Goal: Information Seeking & Learning: Learn about a topic

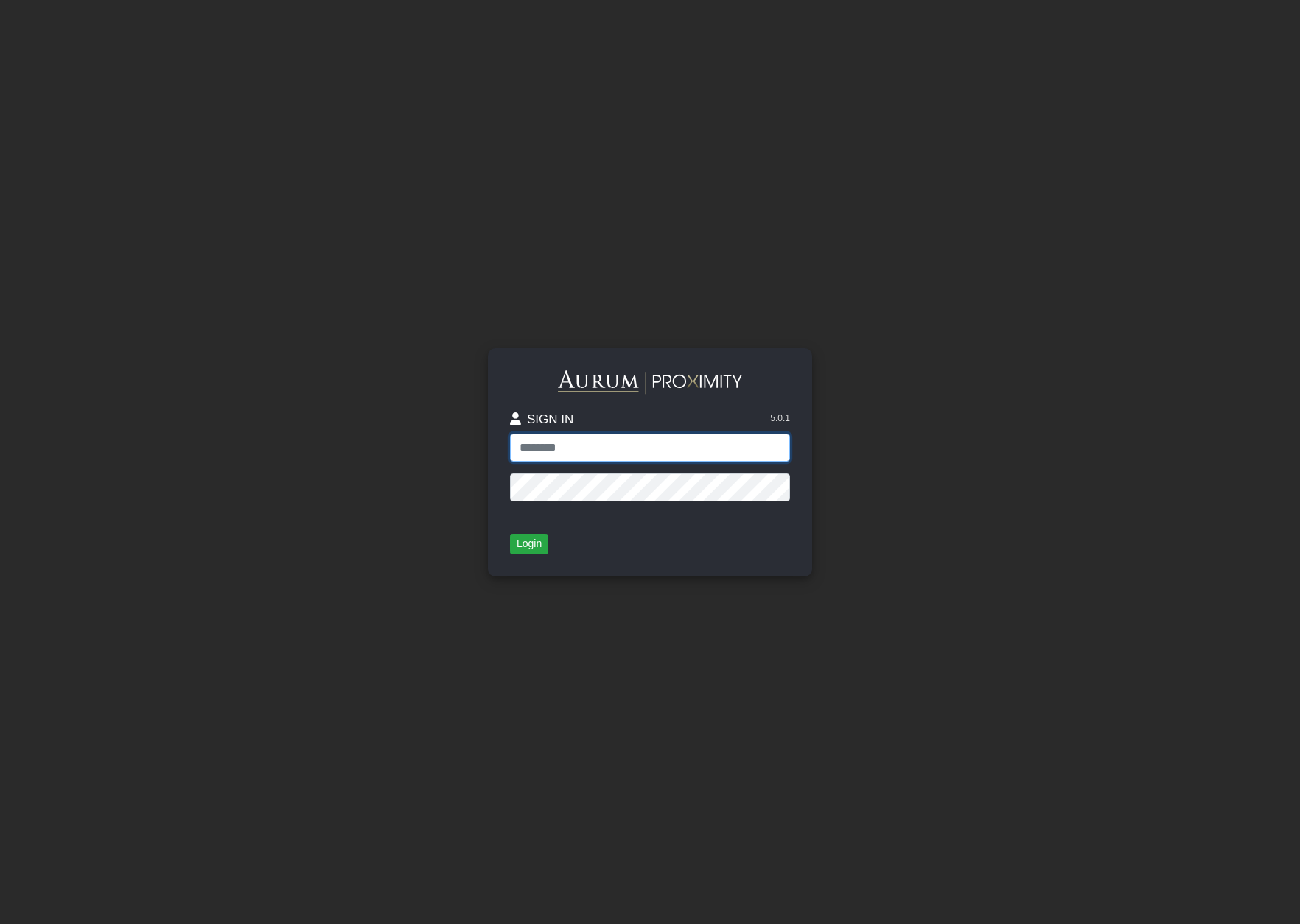
type input "**********"
click at [531, 539] on button "Login" at bounding box center [529, 544] width 39 height 20
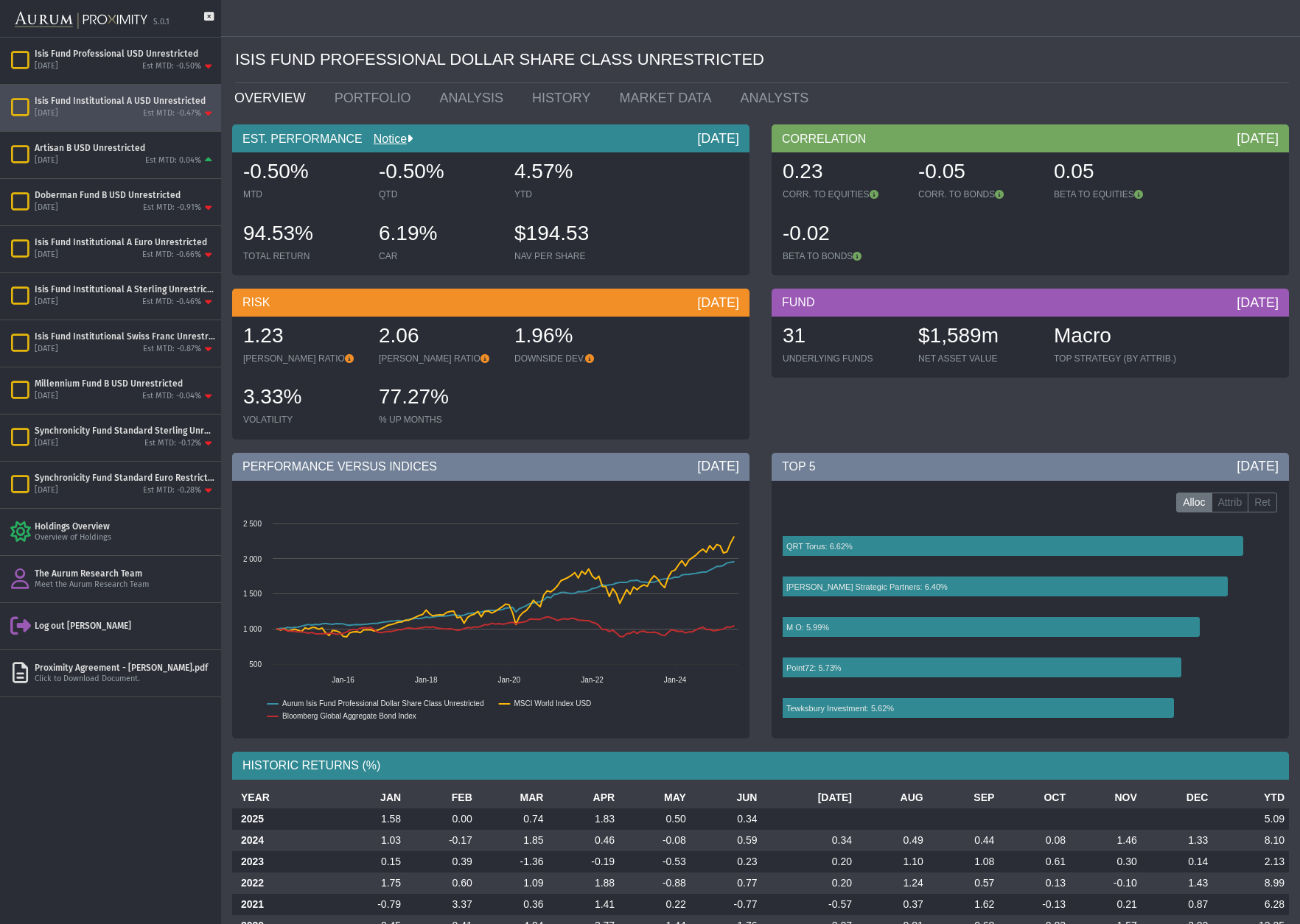
click at [115, 107] on div "Isis Fund Institutional A USD Unrestricted" at bounding box center [125, 101] width 180 height 11
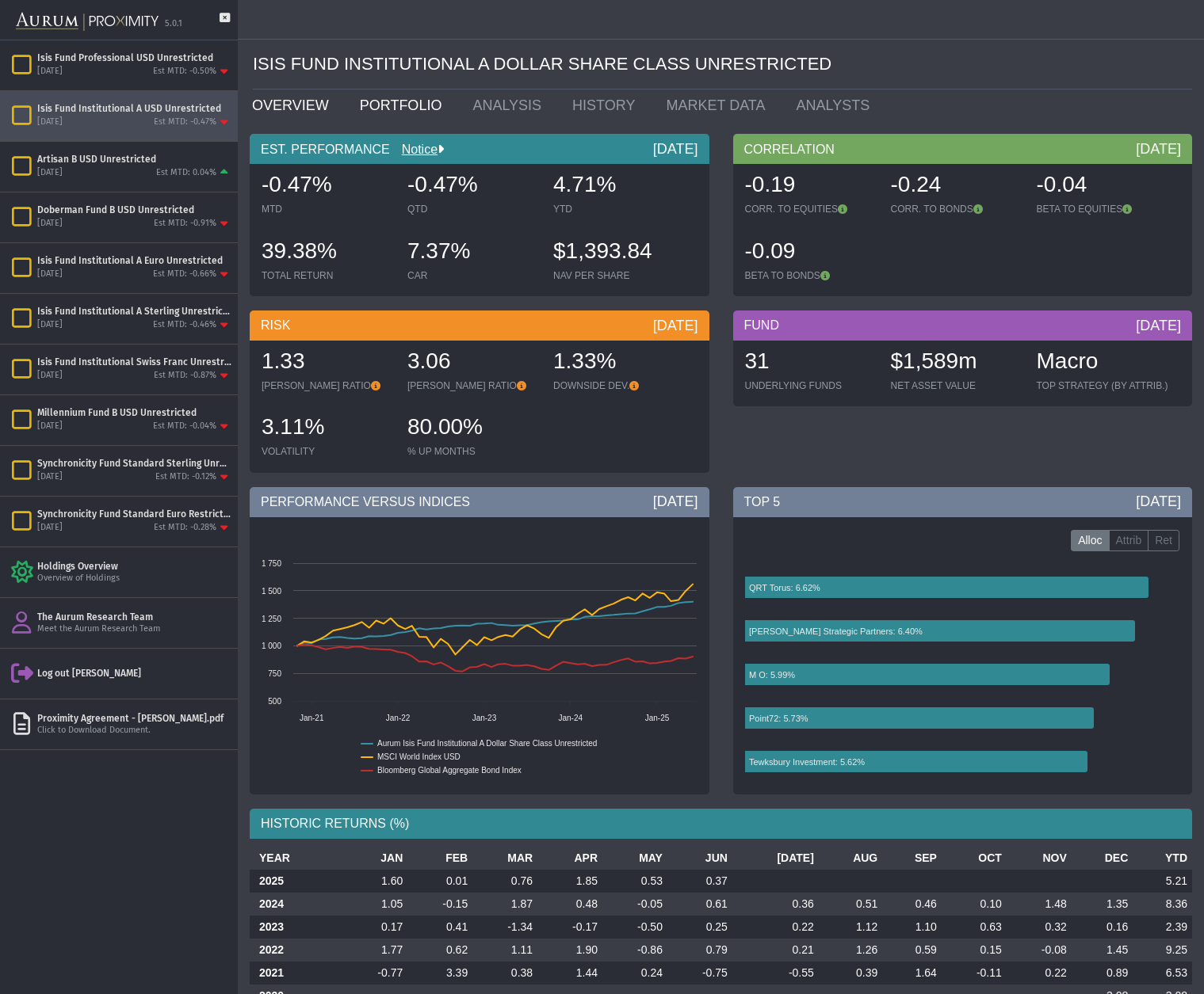
click at [411, 101] on link "PORTFOLIO" at bounding box center [404, 106] width 113 height 32
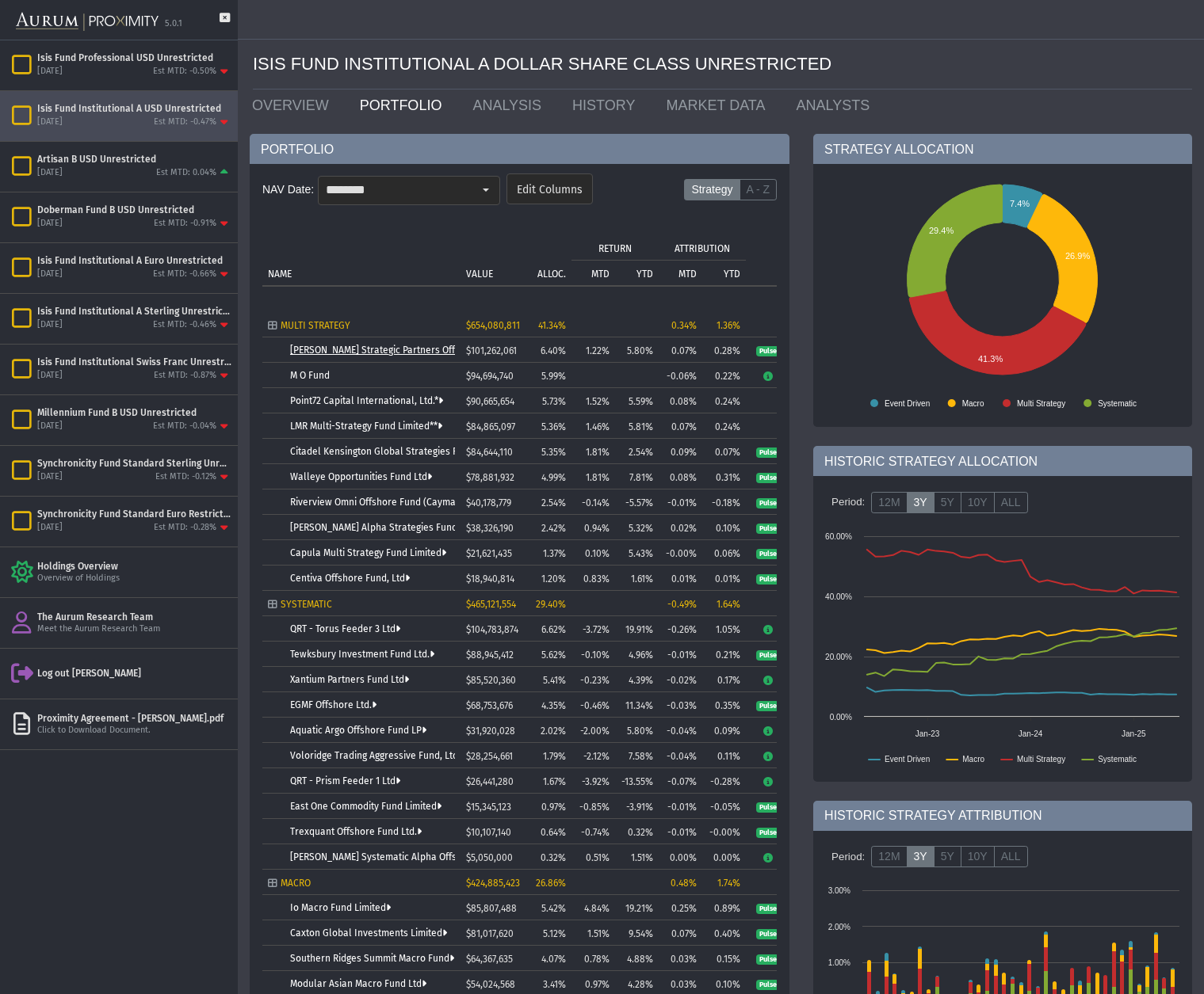
click at [315, 348] on link "[PERSON_NAME] Strategic Partners Offshore Fund, Ltd." at bounding box center [409, 350] width 239 height 11
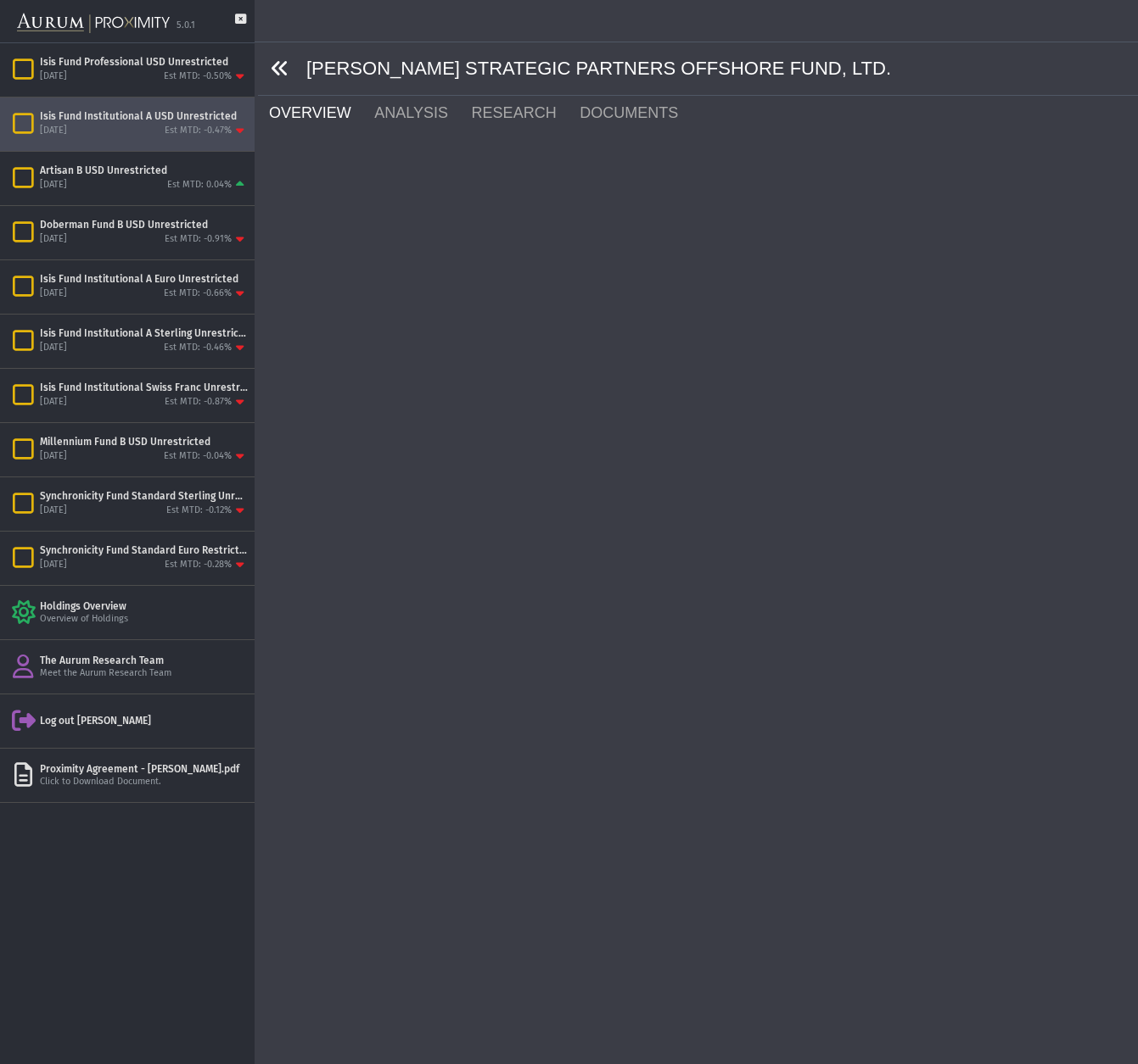
click at [276, 70] on icon at bounding box center [280, 69] width 19 height 19
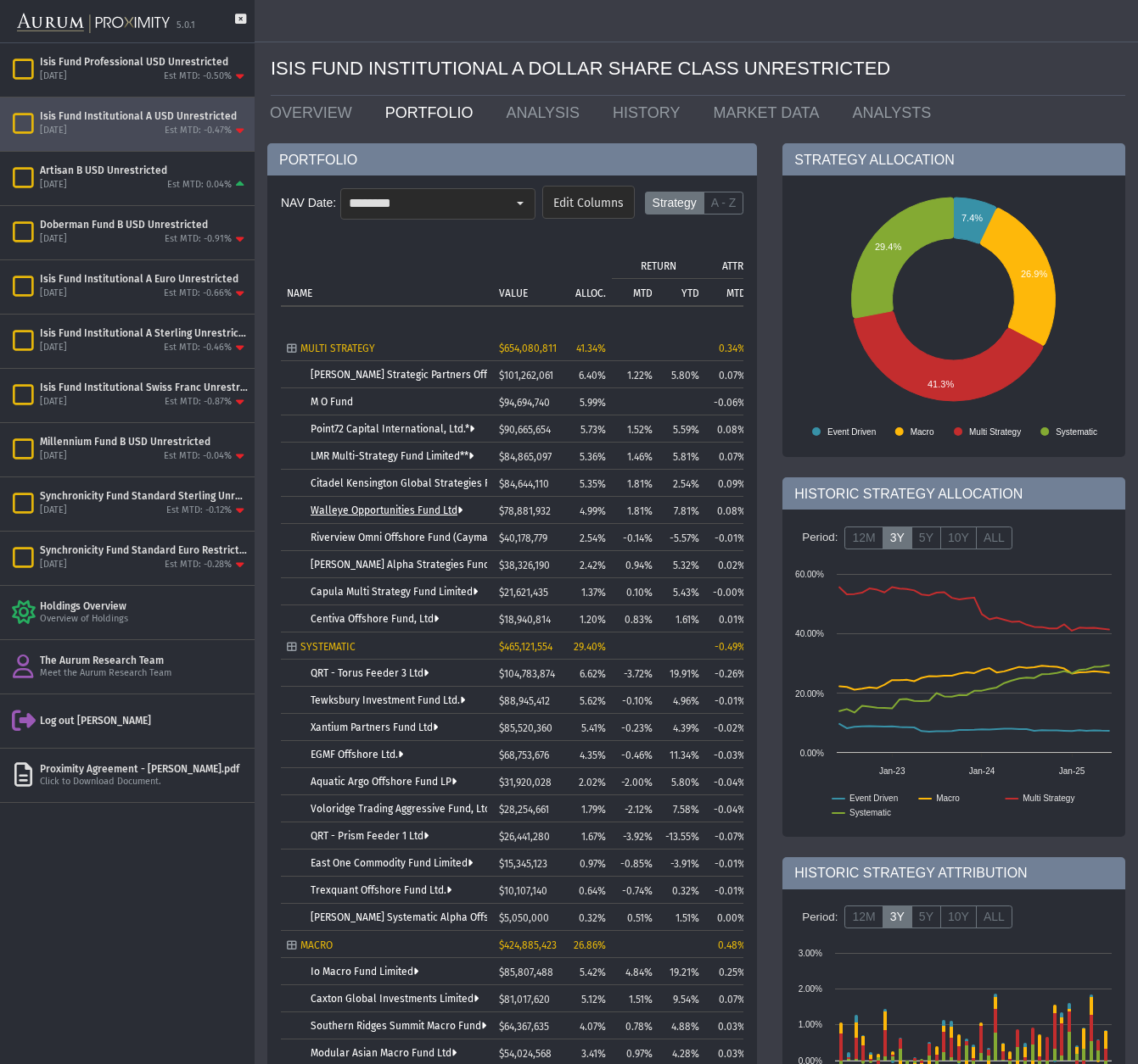
click at [329, 508] on link "Walleye Opportunities Fund Ltd" at bounding box center [386, 511] width 152 height 12
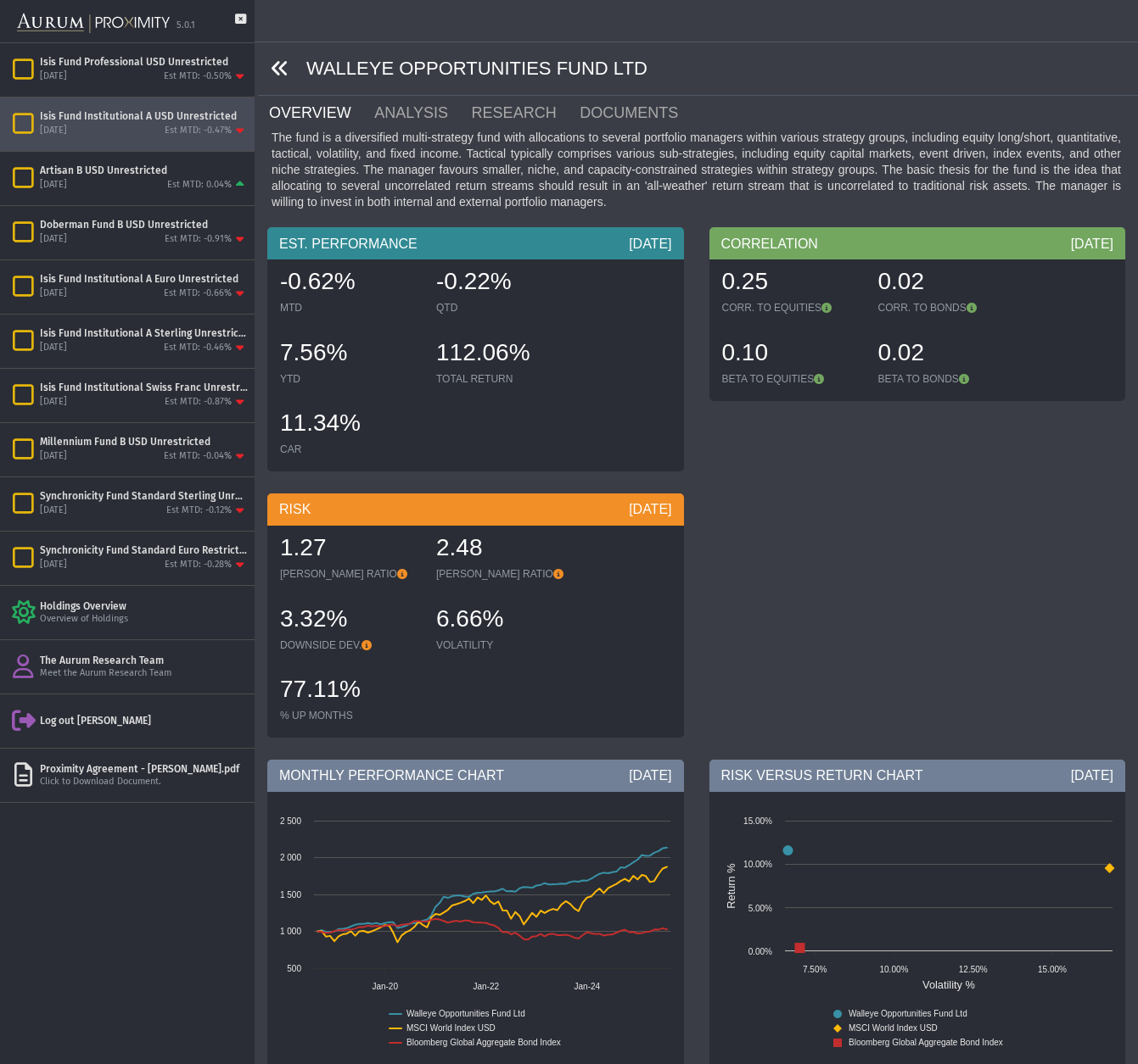
click at [275, 68] on icon at bounding box center [280, 69] width 19 height 19
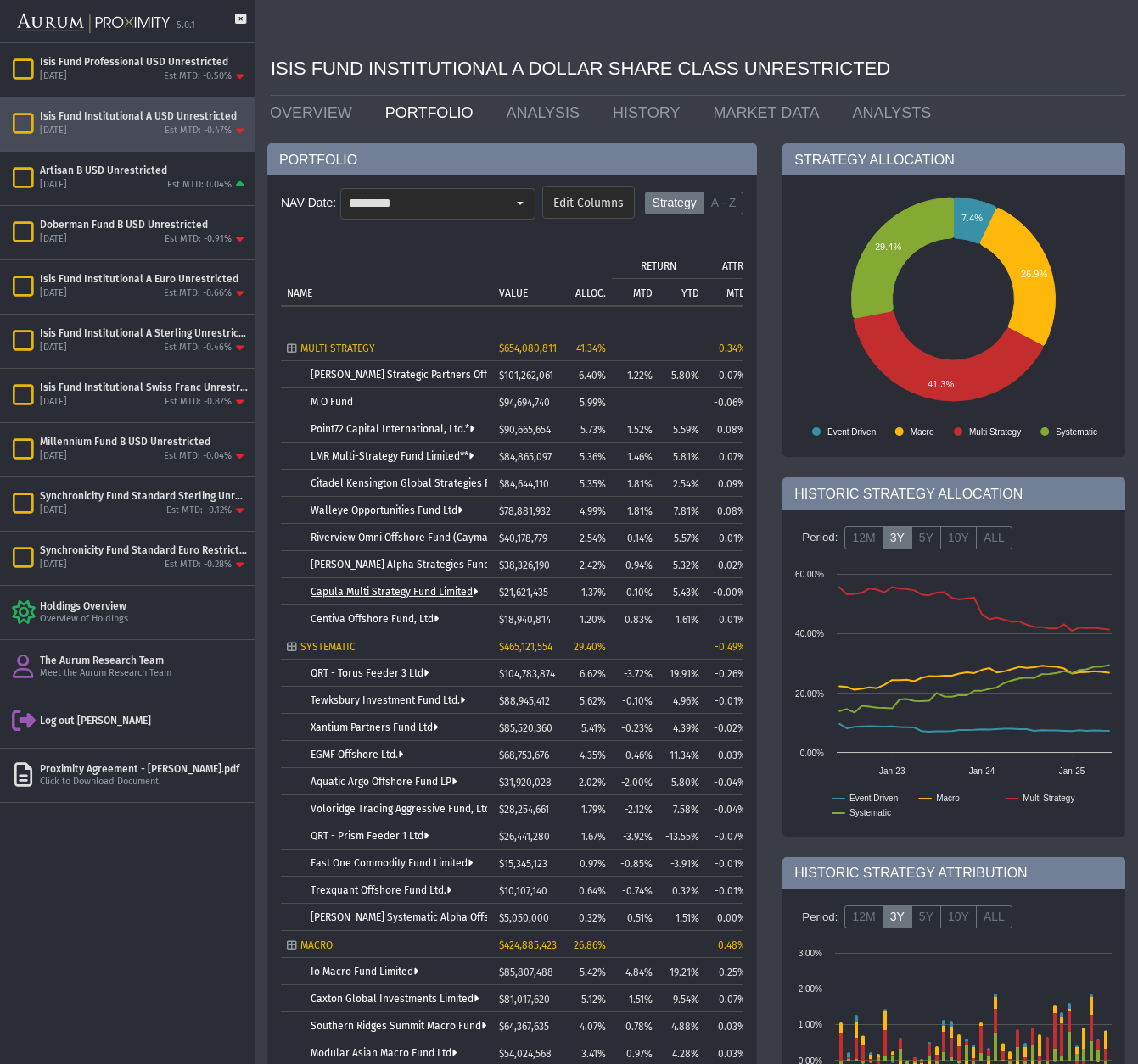
click at [395, 594] on link "Capula Multi Strategy Fund Limited" at bounding box center [394, 592] width 167 height 12
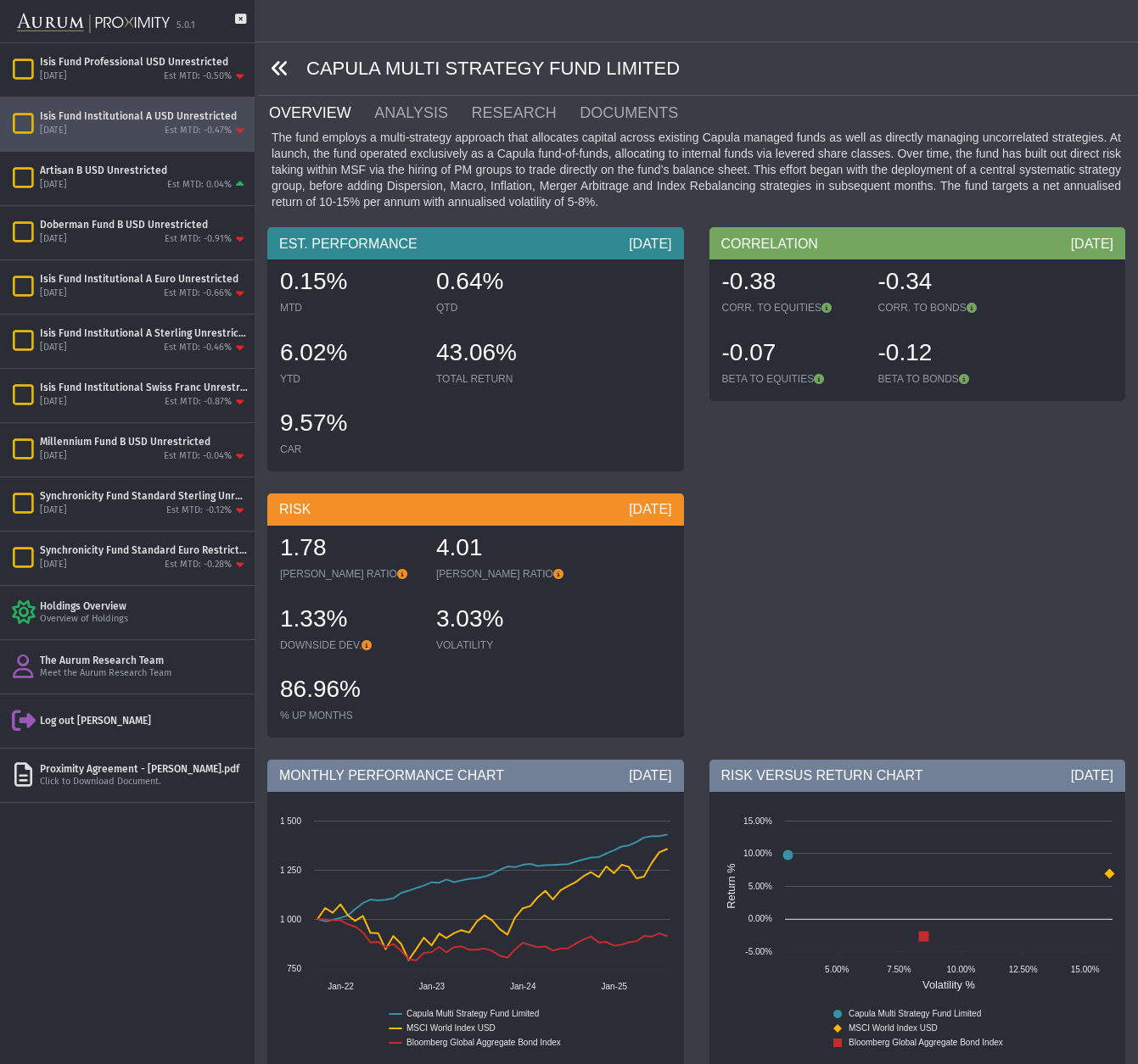
click at [279, 65] on icon at bounding box center [280, 69] width 19 height 19
drag, startPoint x: 279, startPoint y: 65, endPoint x: 279, endPoint y: 85, distance: 20.0
click at [279, 65] on icon at bounding box center [280, 69] width 19 height 19
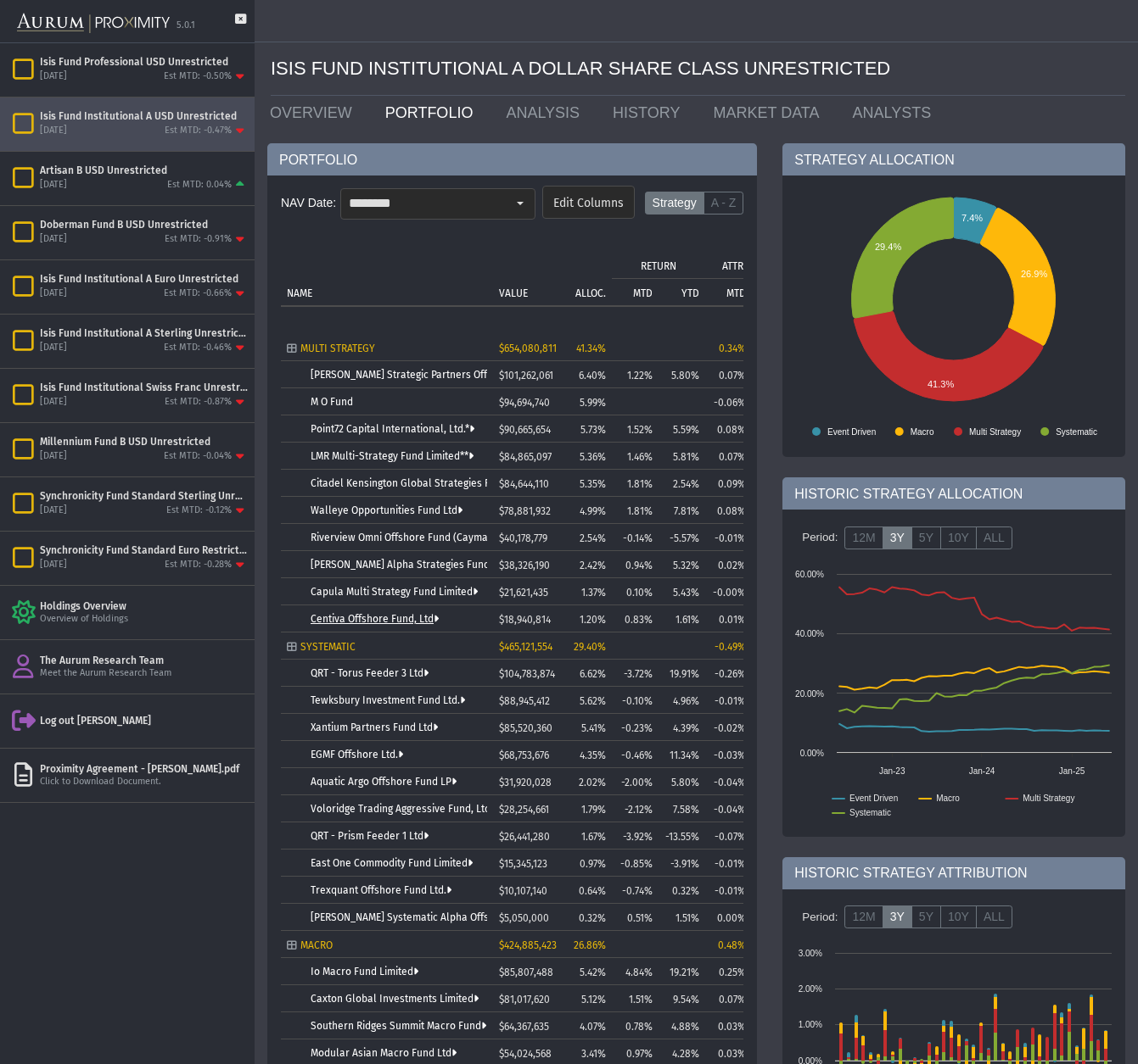
click at [370, 619] on link "Centiva Offshore Fund, Ltd" at bounding box center [375, 619] width 128 height 12
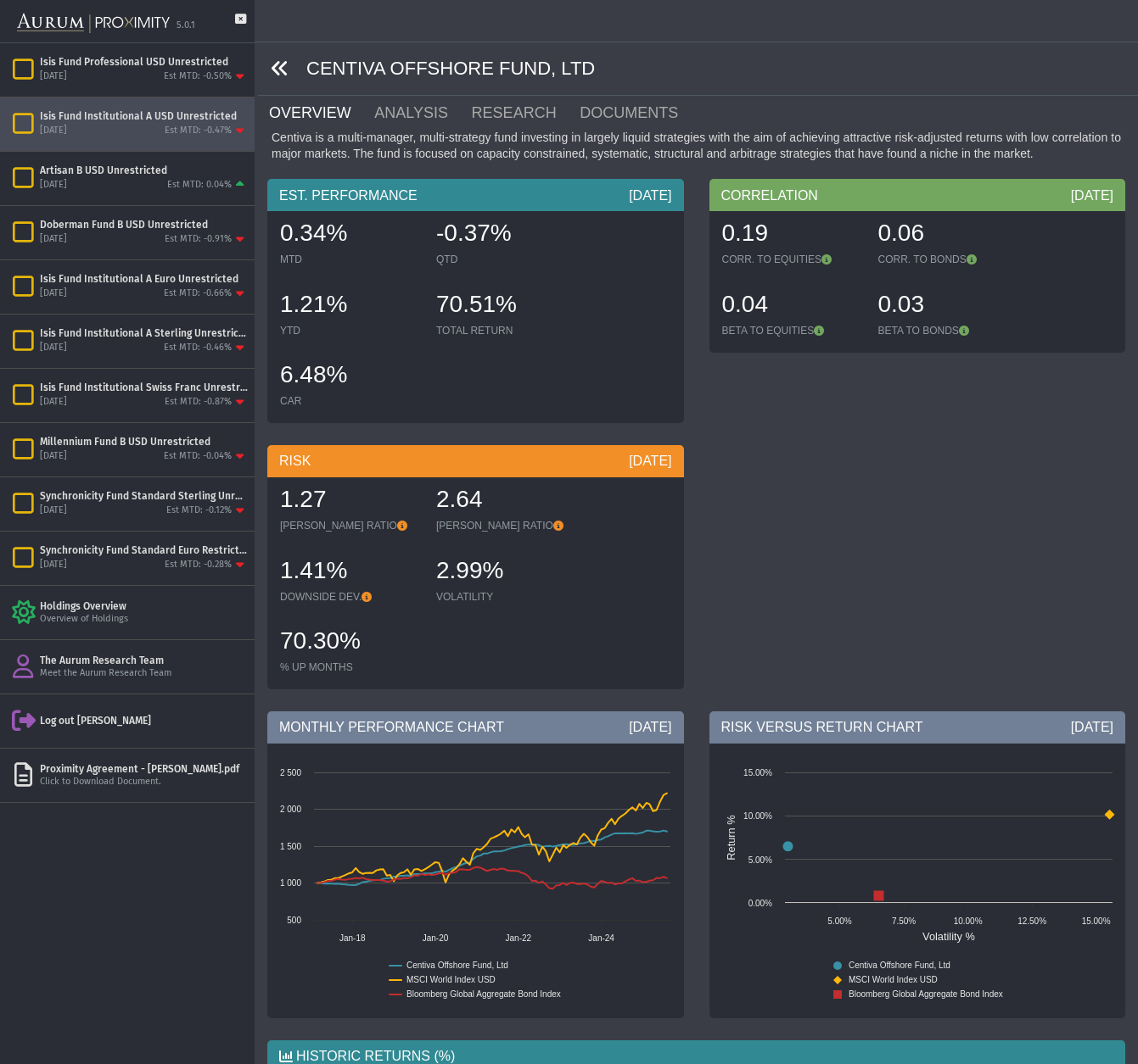
click at [280, 69] on icon at bounding box center [280, 69] width 19 height 19
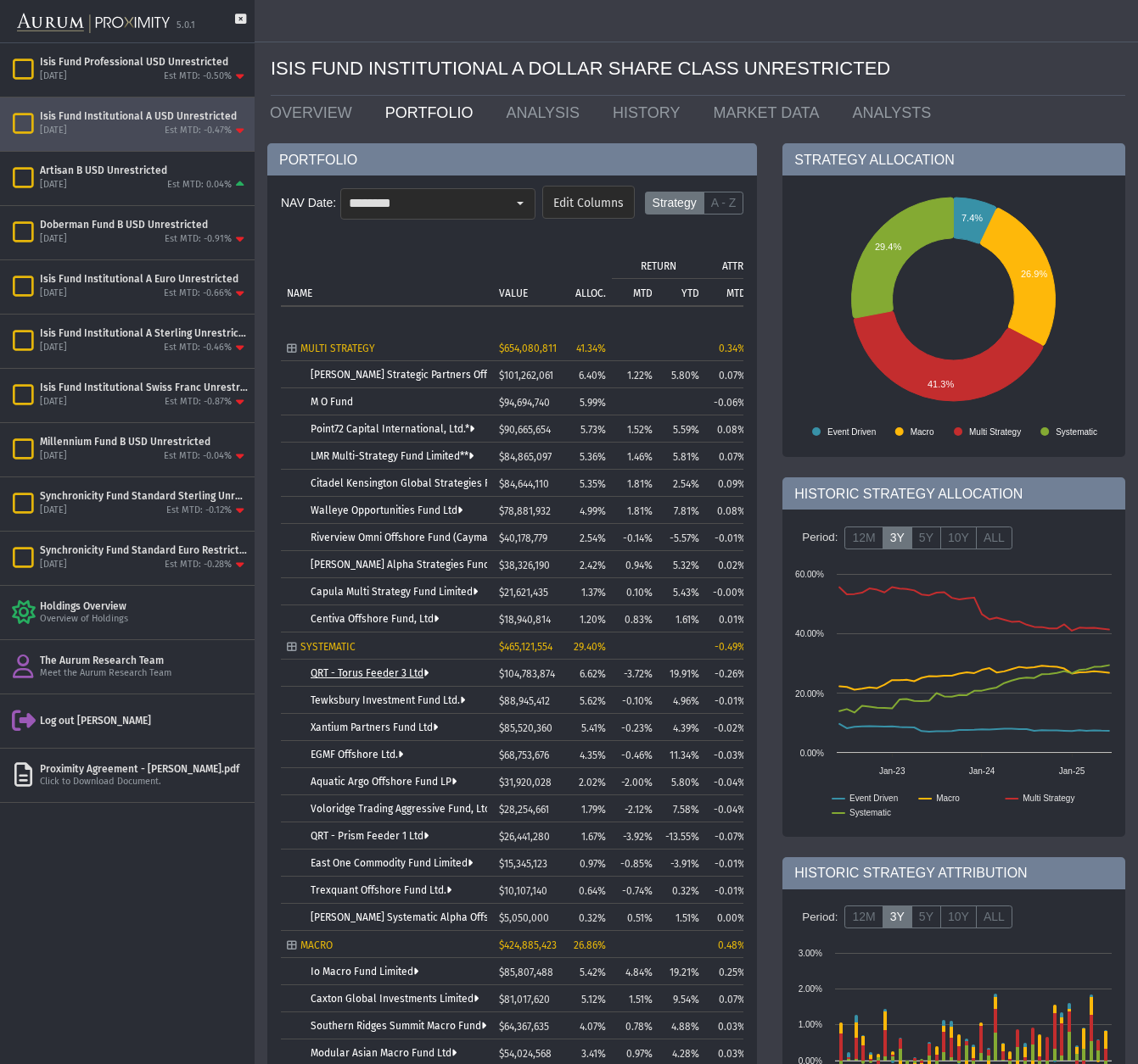
click at [356, 672] on link "QRT - Torus Feeder 3 Ltd" at bounding box center [369, 673] width 118 height 12
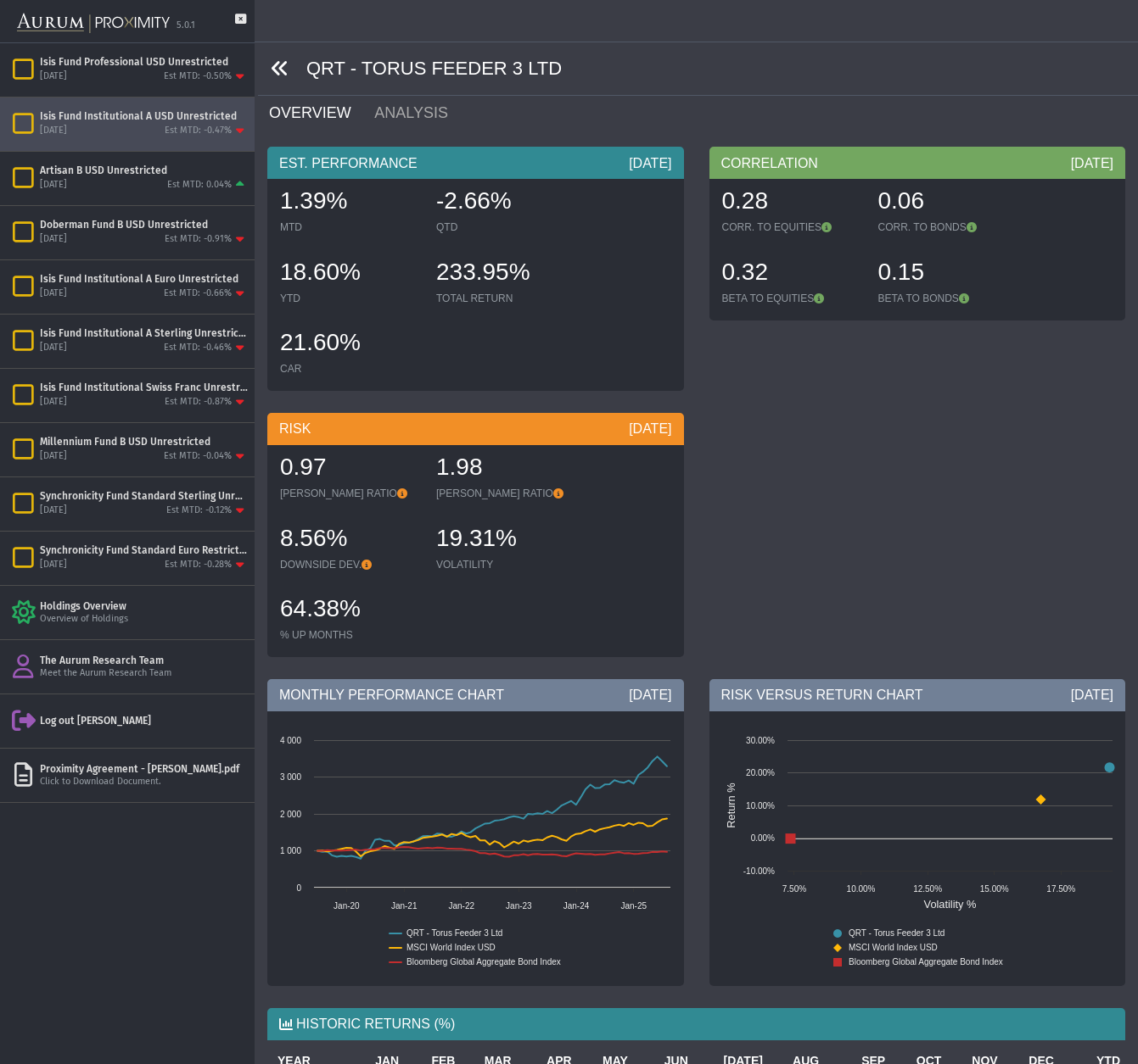
click at [279, 67] on icon at bounding box center [280, 69] width 19 height 19
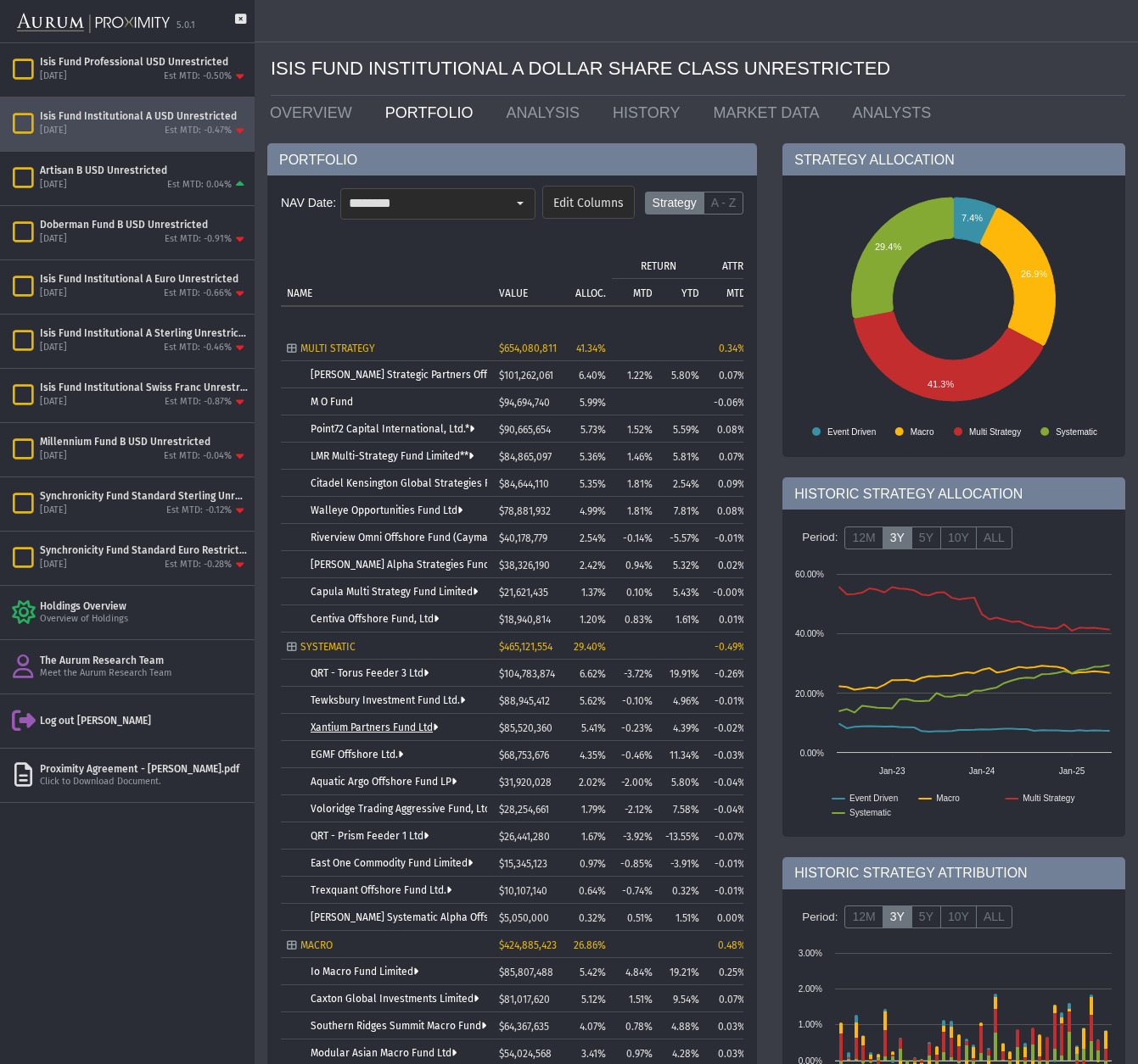
click at [357, 728] on link "Xantium Partners Fund Ltd" at bounding box center [374, 727] width 127 height 12
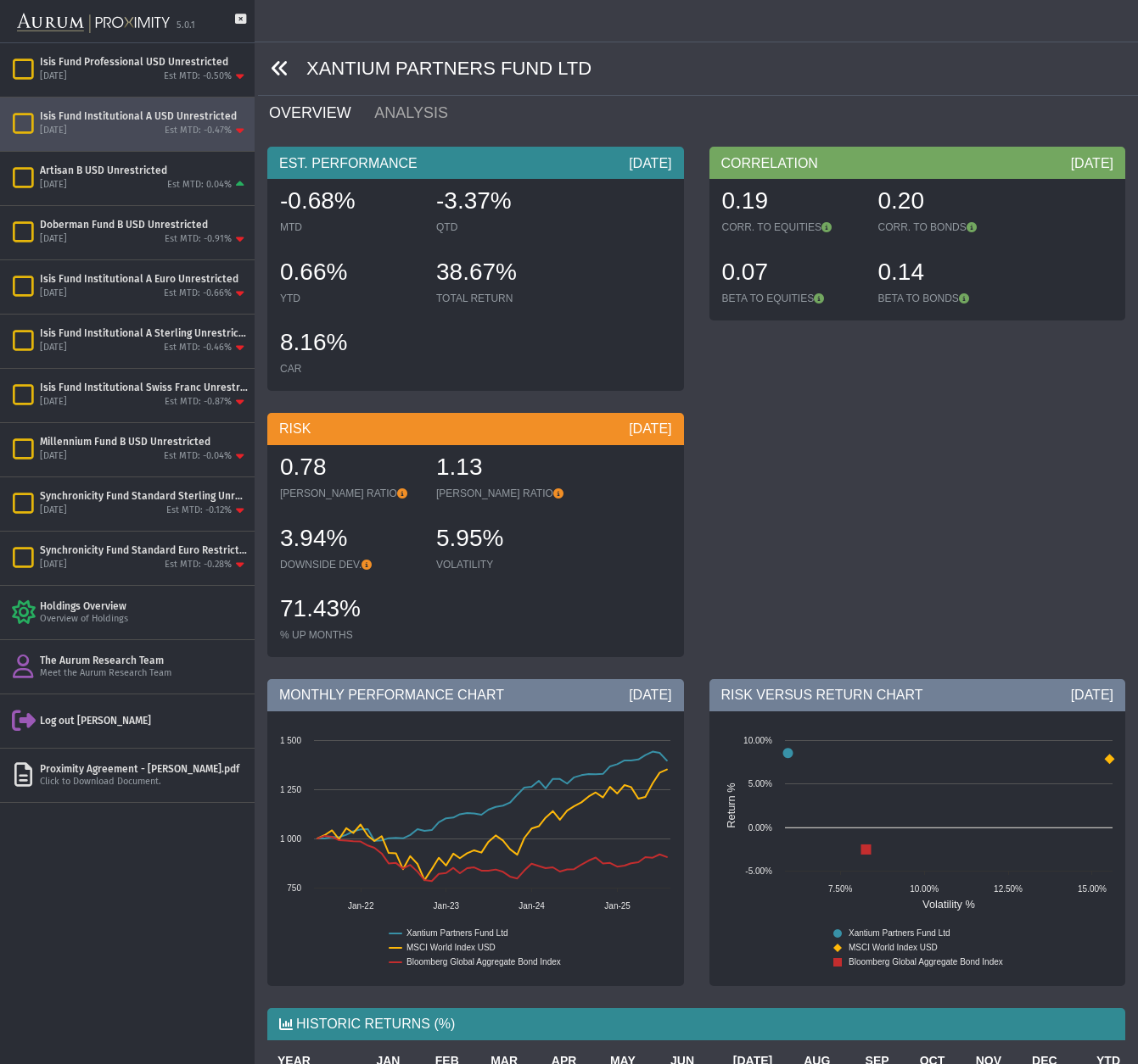
click at [282, 67] on icon at bounding box center [280, 69] width 19 height 19
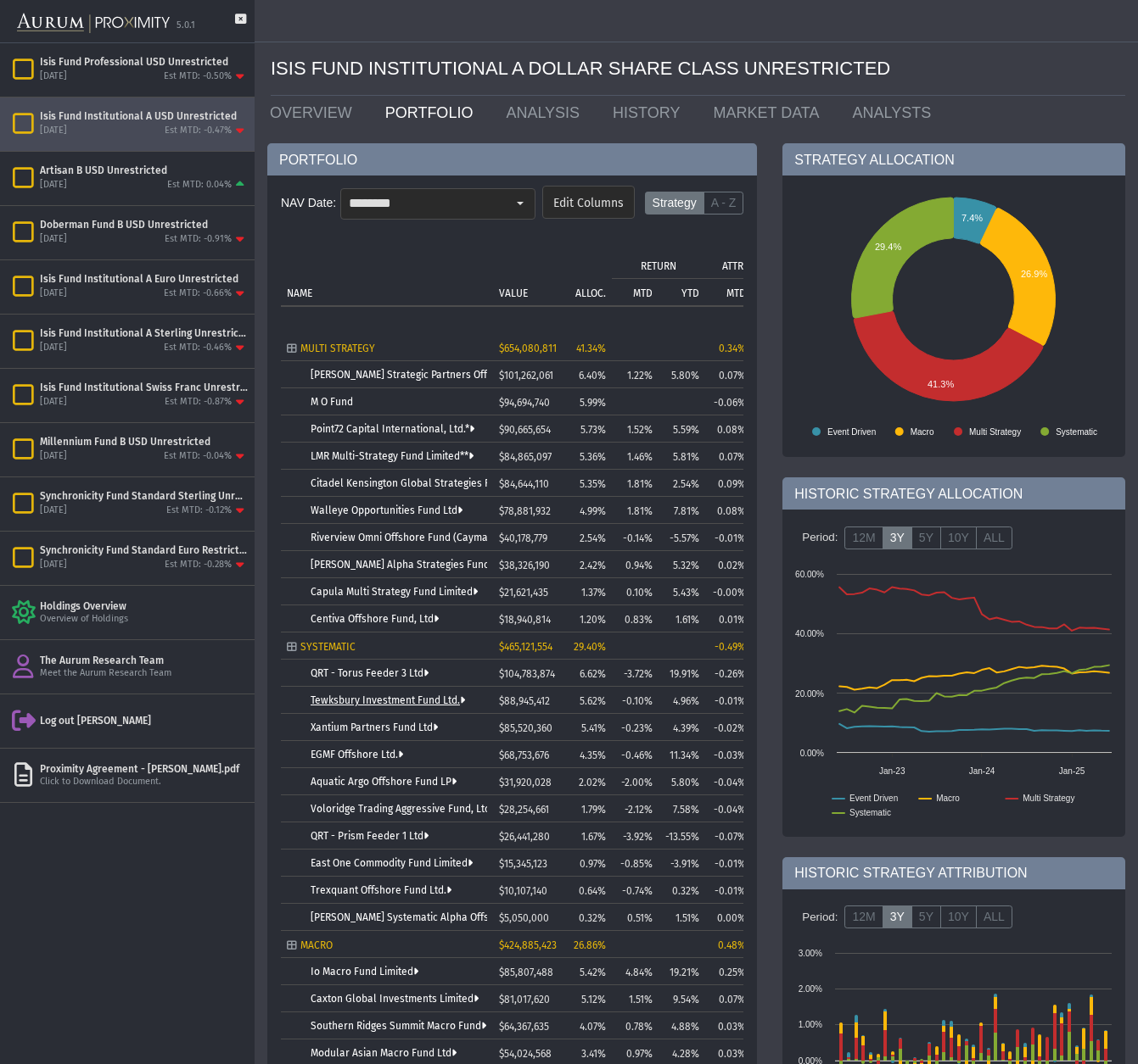
click at [351, 702] on link "Tewksbury Investment Fund Ltd." at bounding box center [387, 701] width 154 height 12
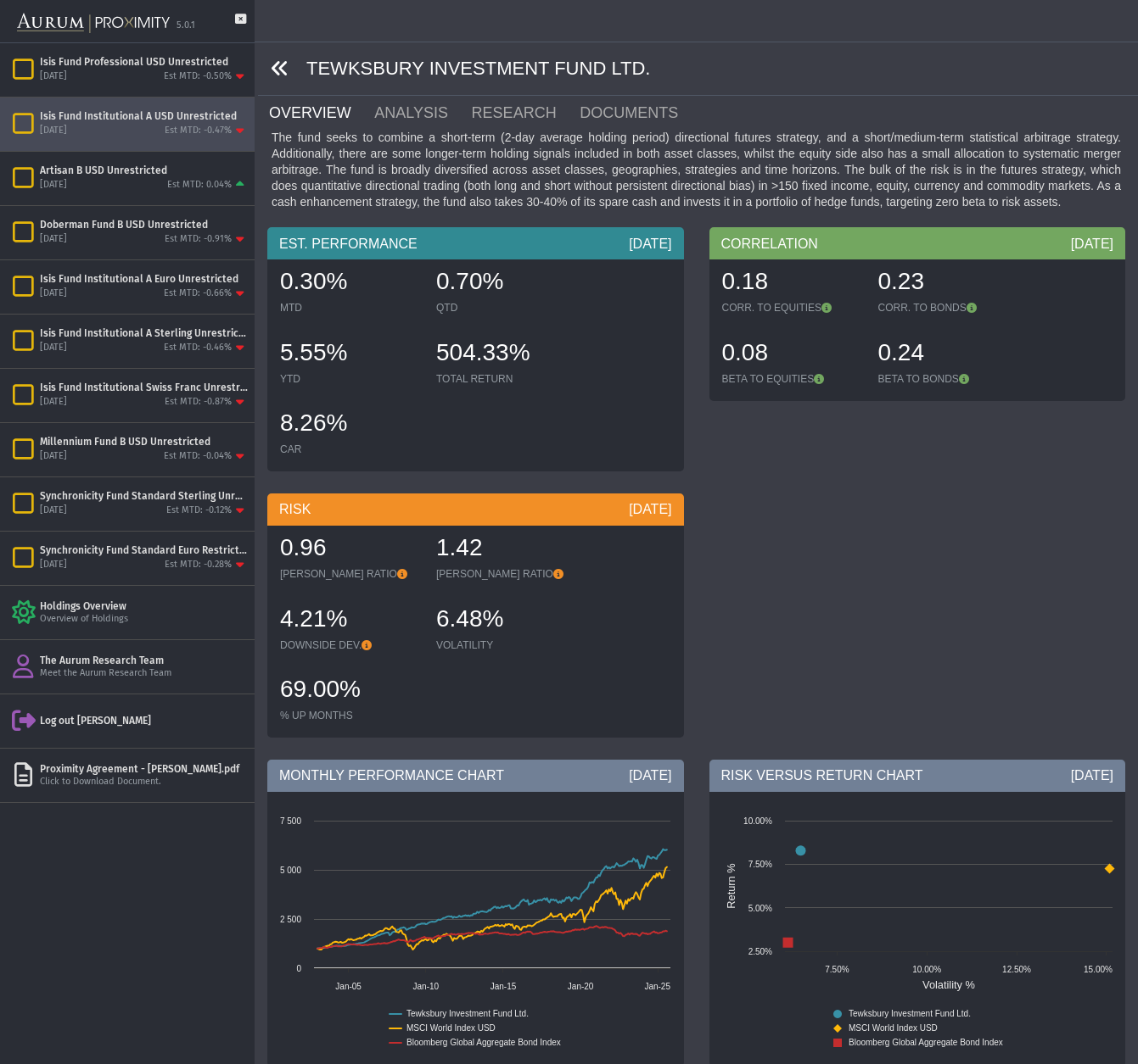
click at [282, 65] on icon at bounding box center [280, 69] width 19 height 19
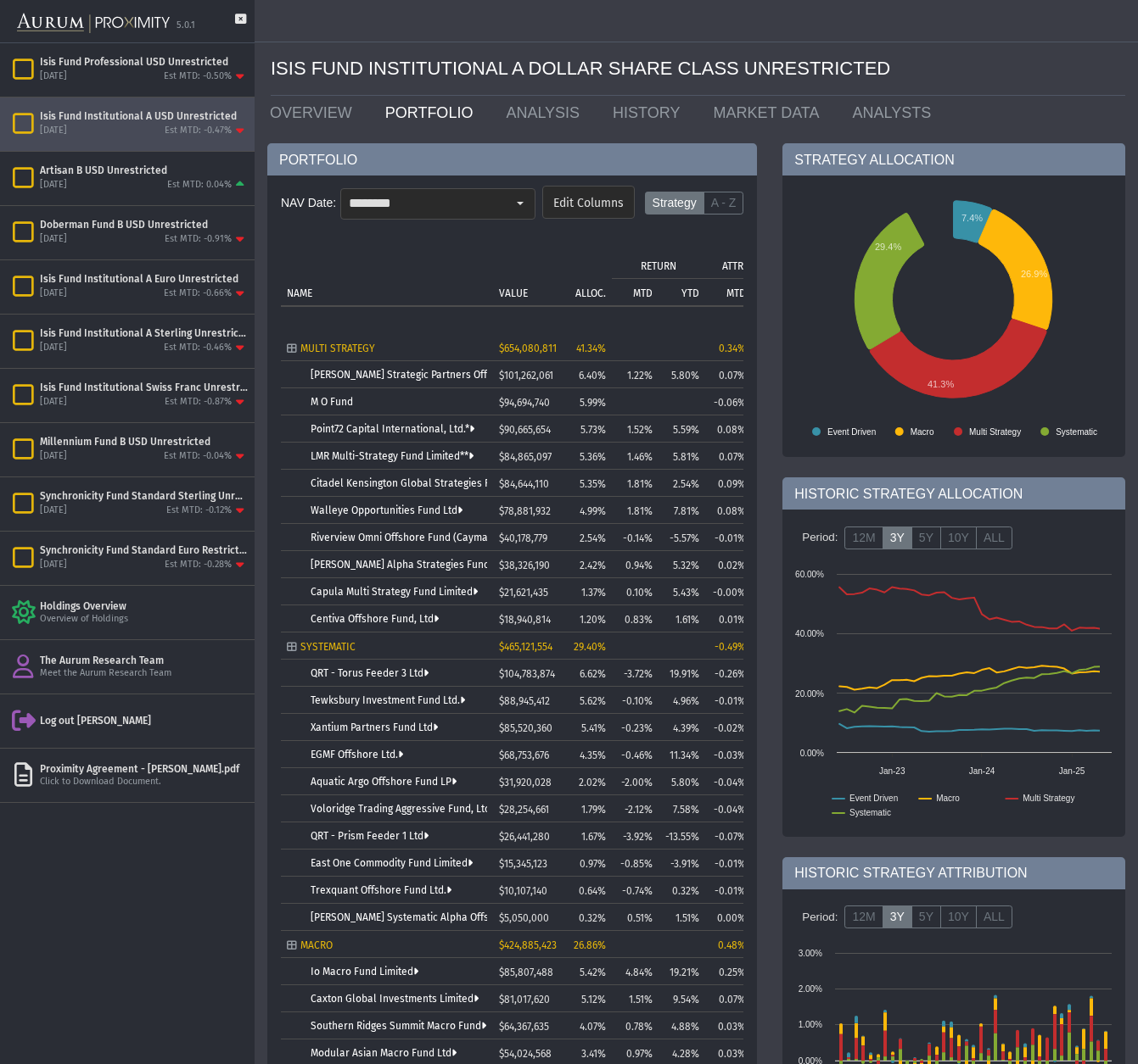
click at [380, 802] on td "Voloridge Trading Aggressive Fund, Ltd." at bounding box center [386, 809] width 212 height 27
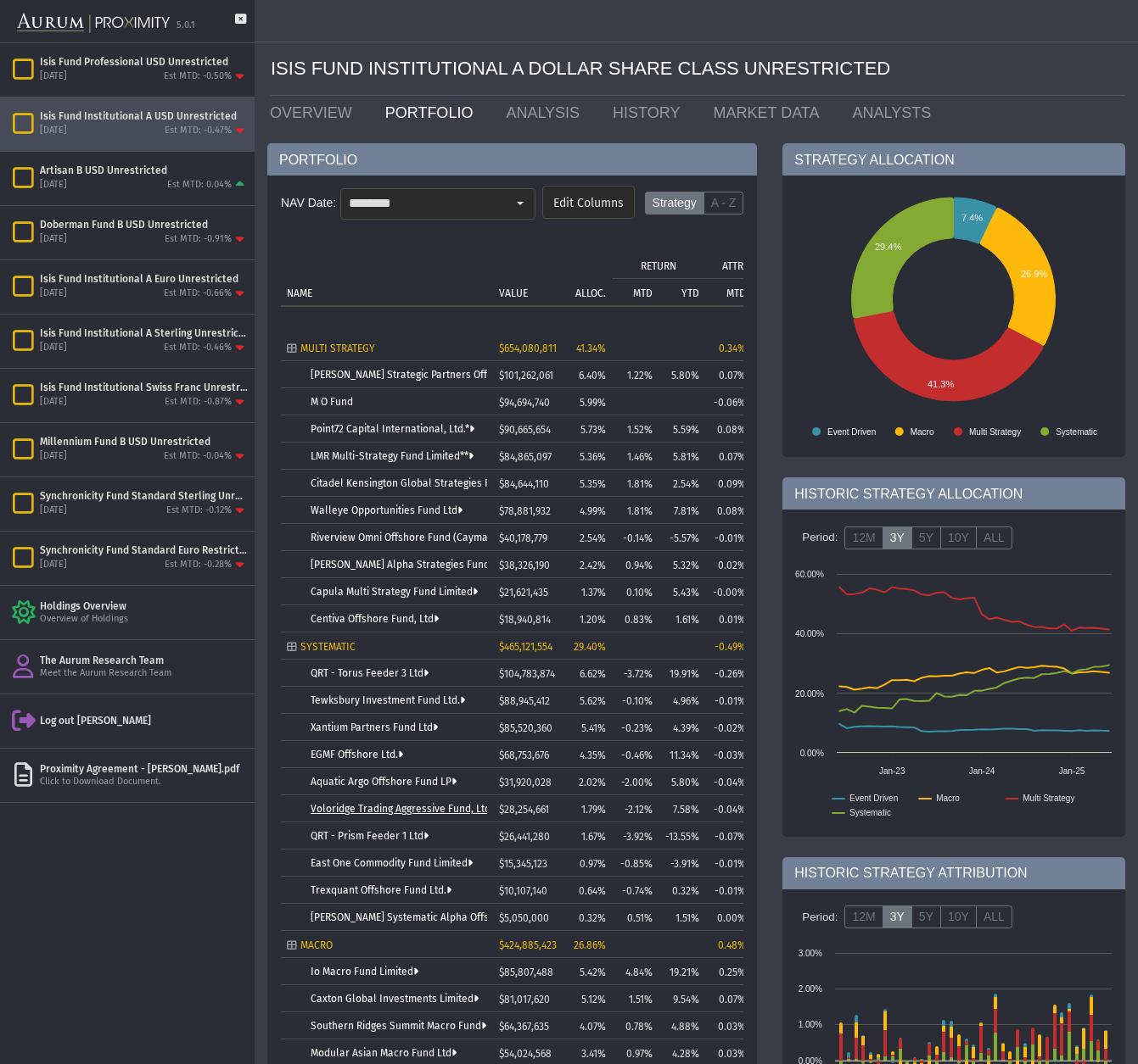
click at [382, 805] on link "Voloridge Trading Aggressive Fund, Ltd." at bounding box center [404, 809] width 188 height 12
click at [363, 705] on link "Tewksbury Investment Fund Ltd." at bounding box center [387, 701] width 154 height 12
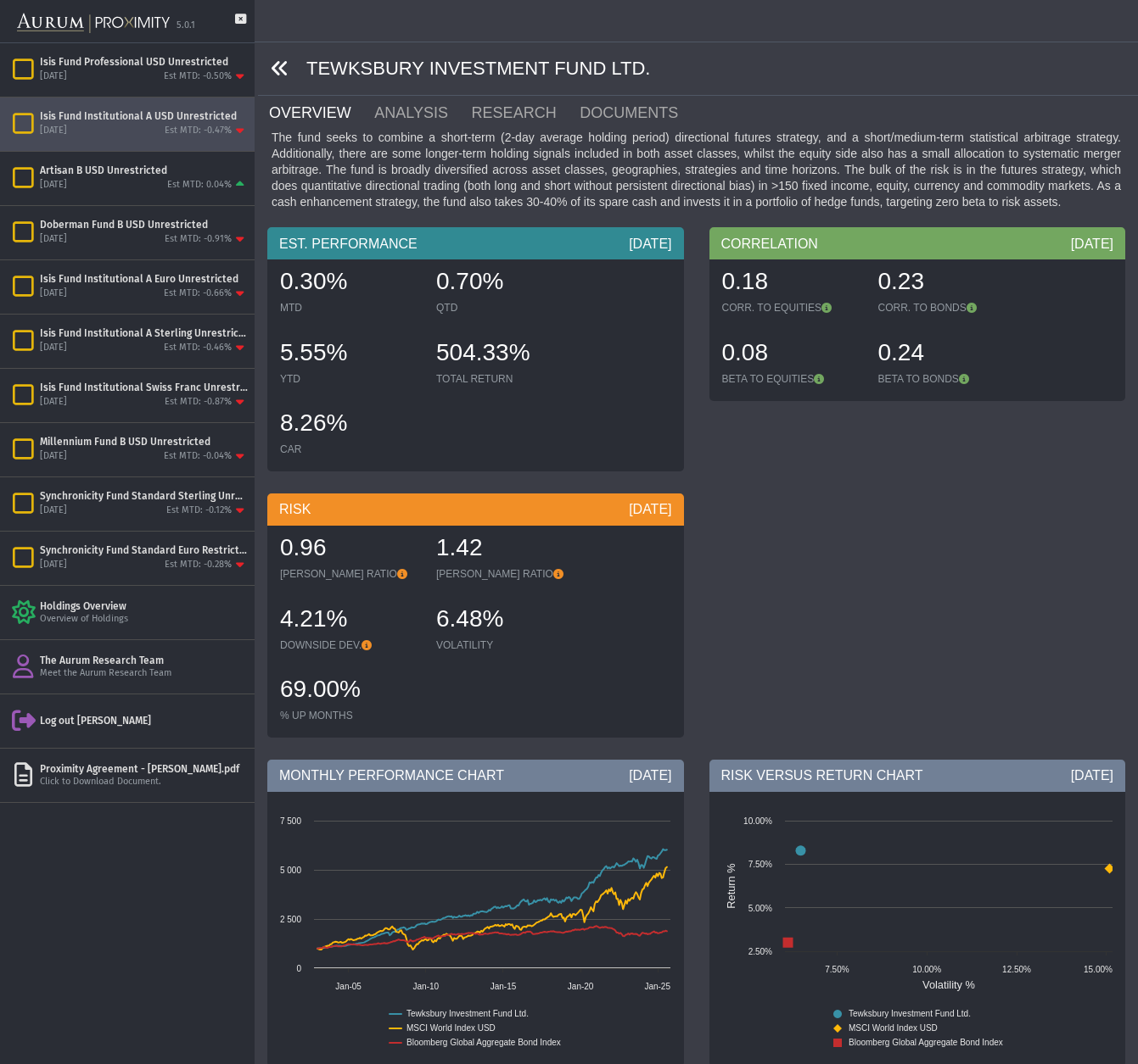
click at [287, 69] on icon at bounding box center [280, 69] width 19 height 19
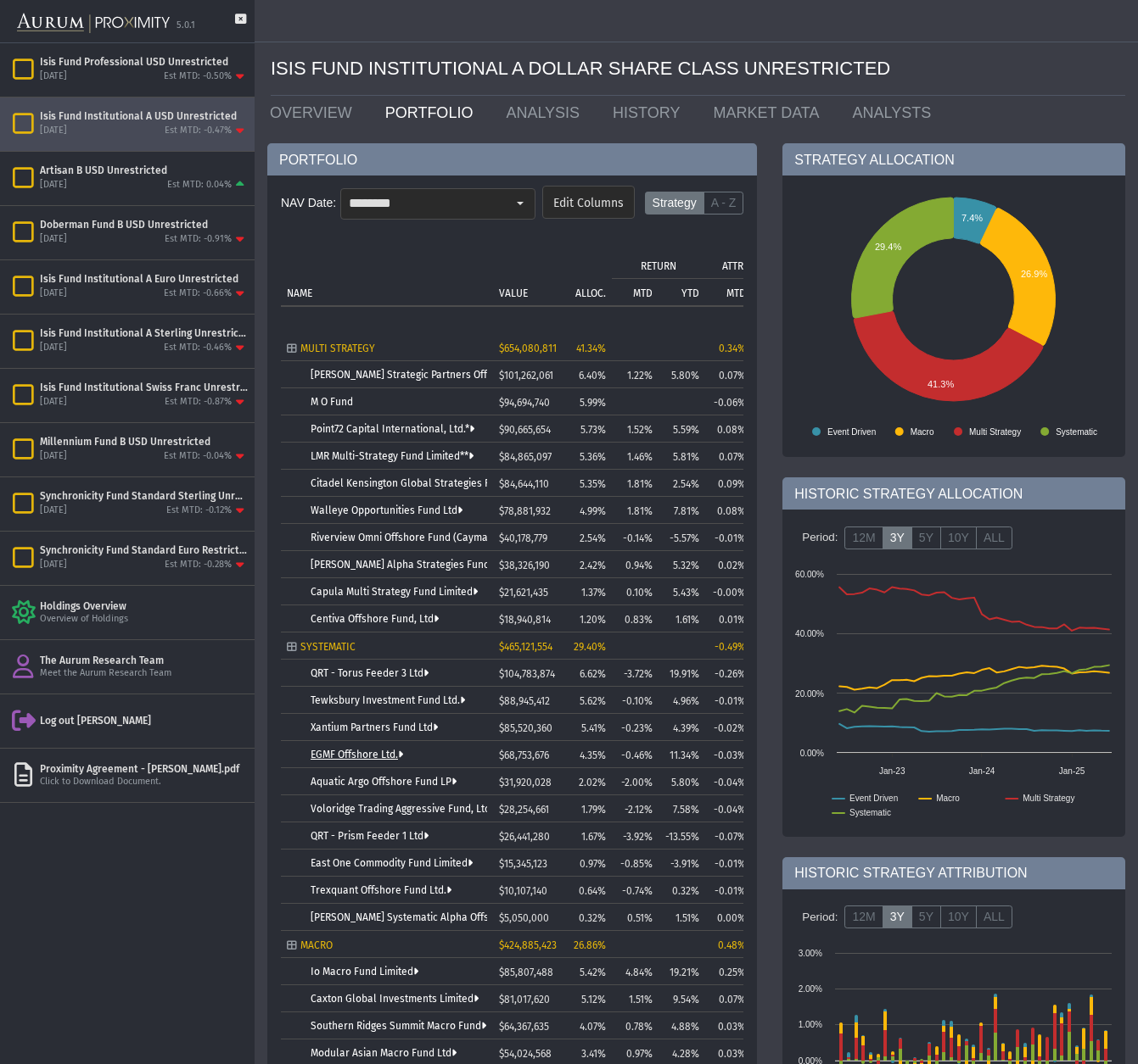
click at [360, 756] on link "EGMF Offshore Ltd." at bounding box center [357, 754] width 93 height 12
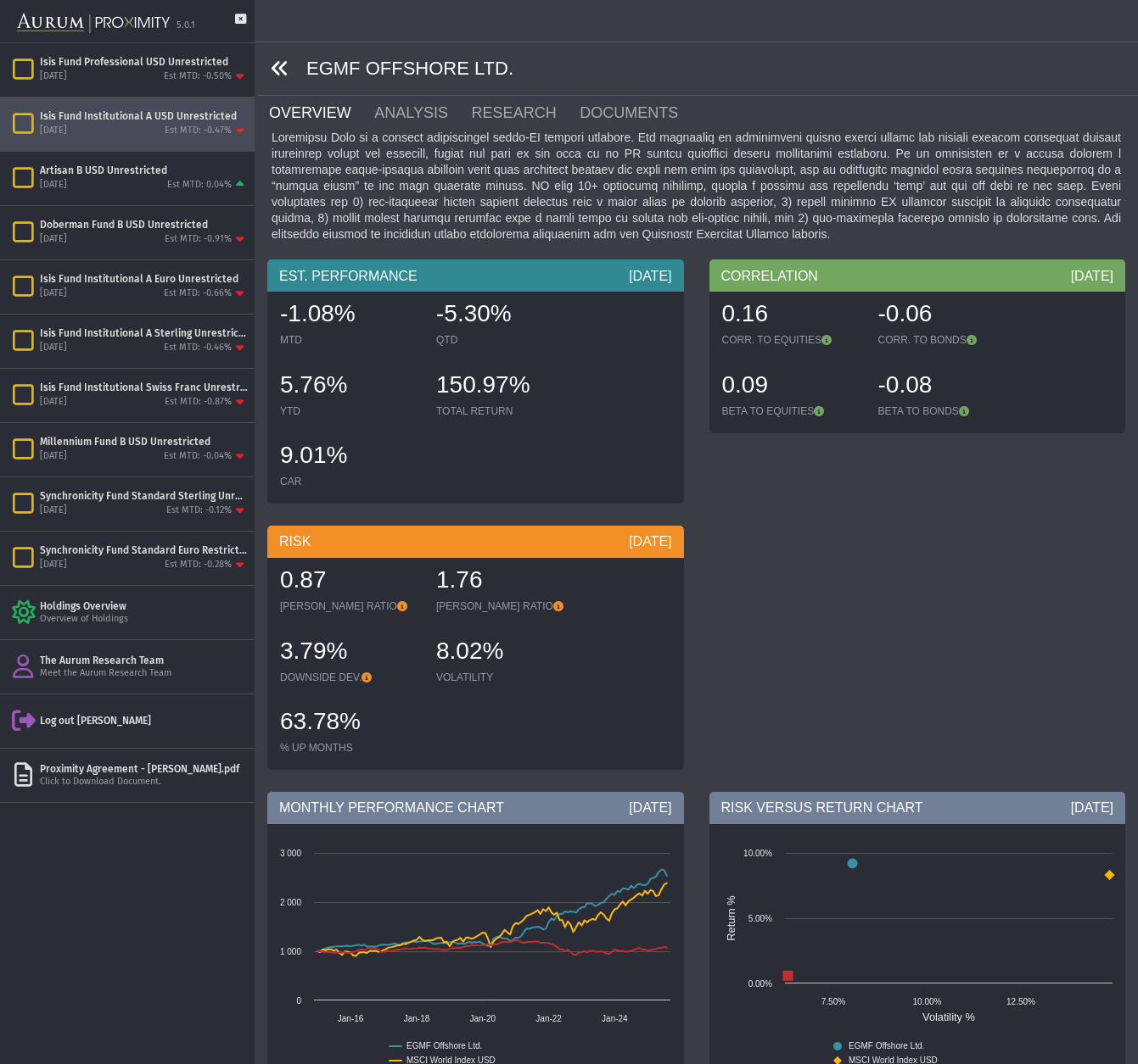
click at [280, 71] on icon at bounding box center [280, 69] width 19 height 19
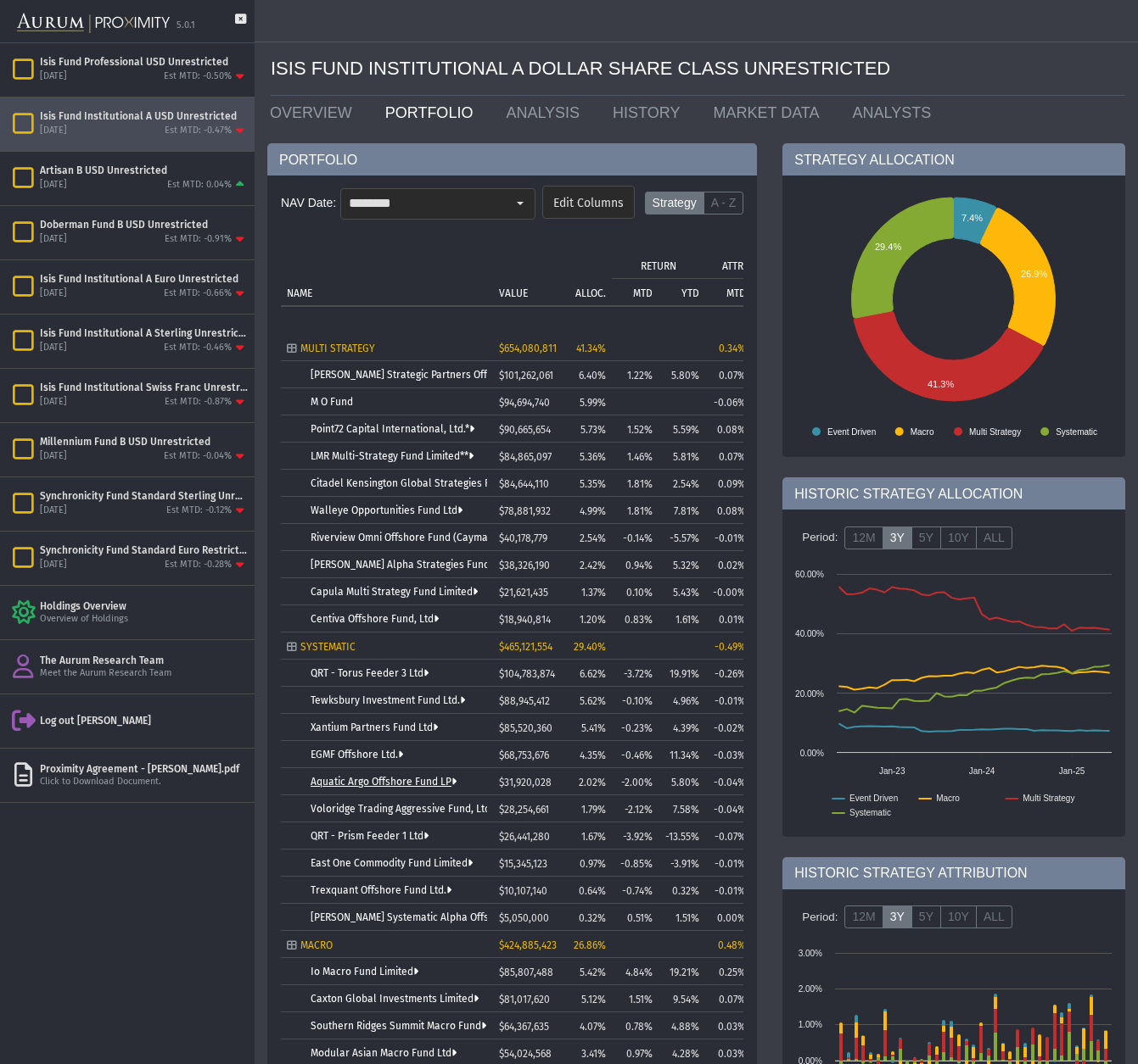
click at [357, 779] on link "Aquatic Argo Offshore Fund LP" at bounding box center [383, 782] width 146 height 12
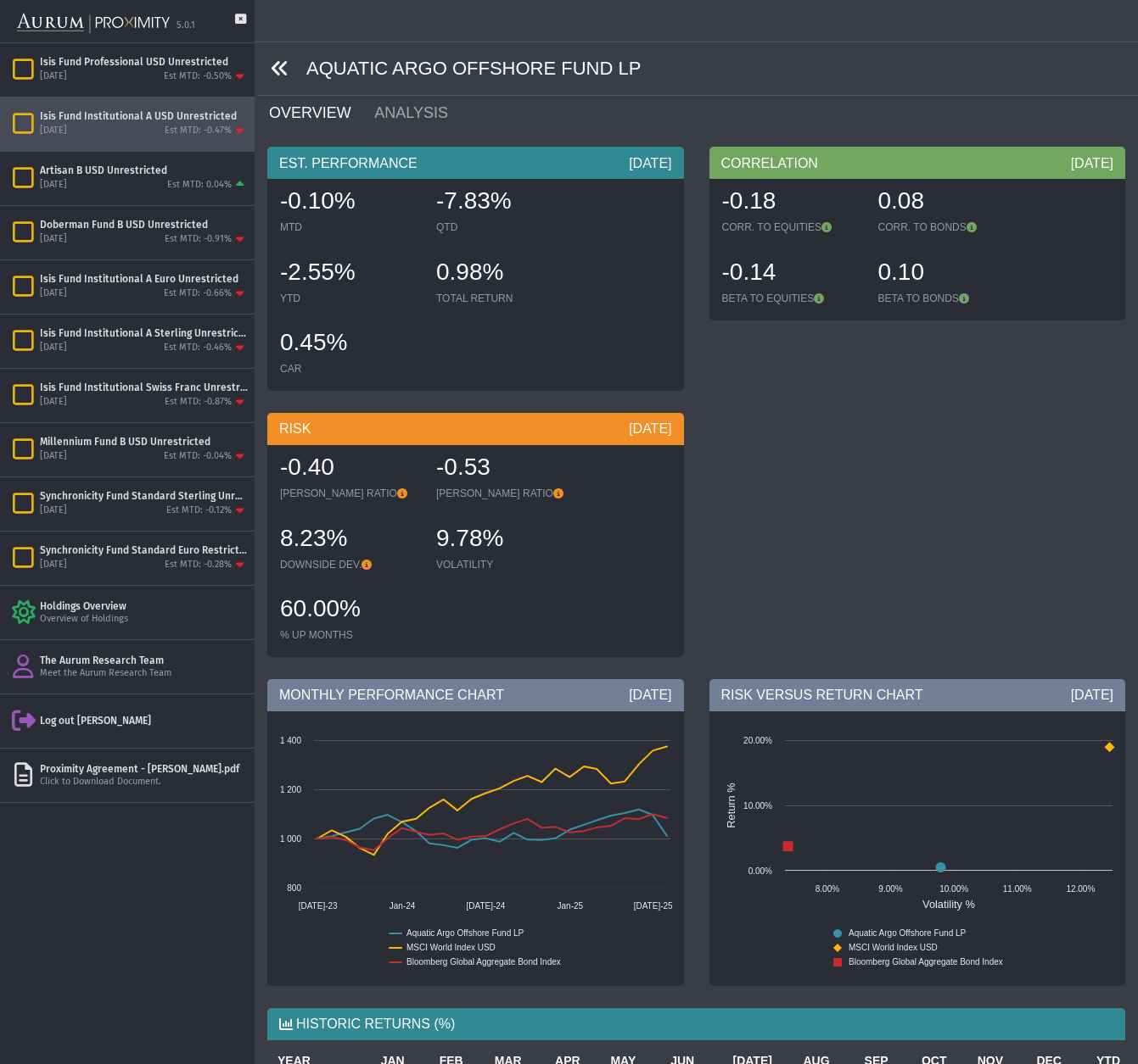
click at [280, 69] on icon at bounding box center [280, 69] width 19 height 19
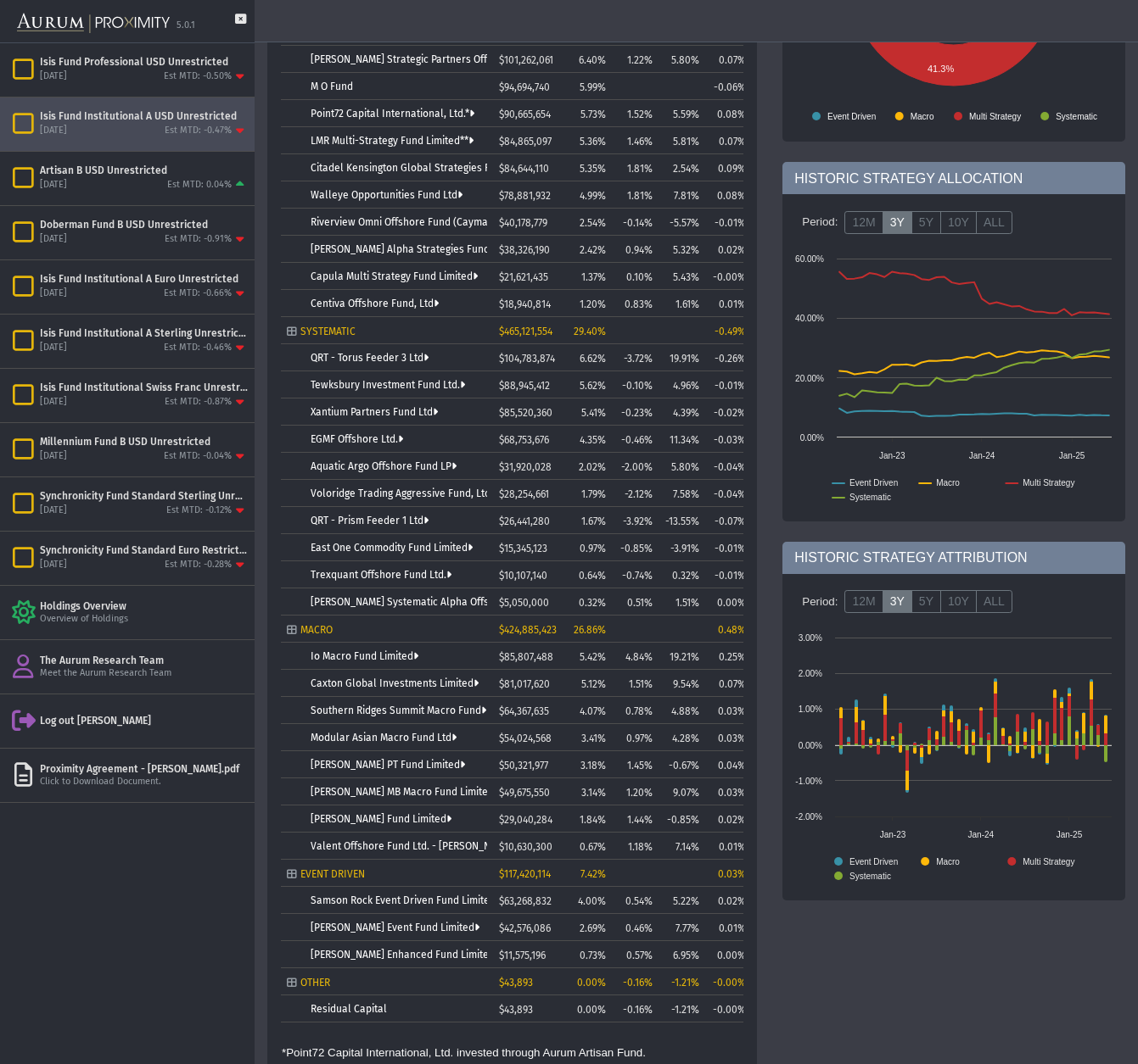
scroll to position [314, 0]
click at [370, 522] on link "QRT - Prism Feeder 1 Ltd" at bounding box center [369, 521] width 118 height 12
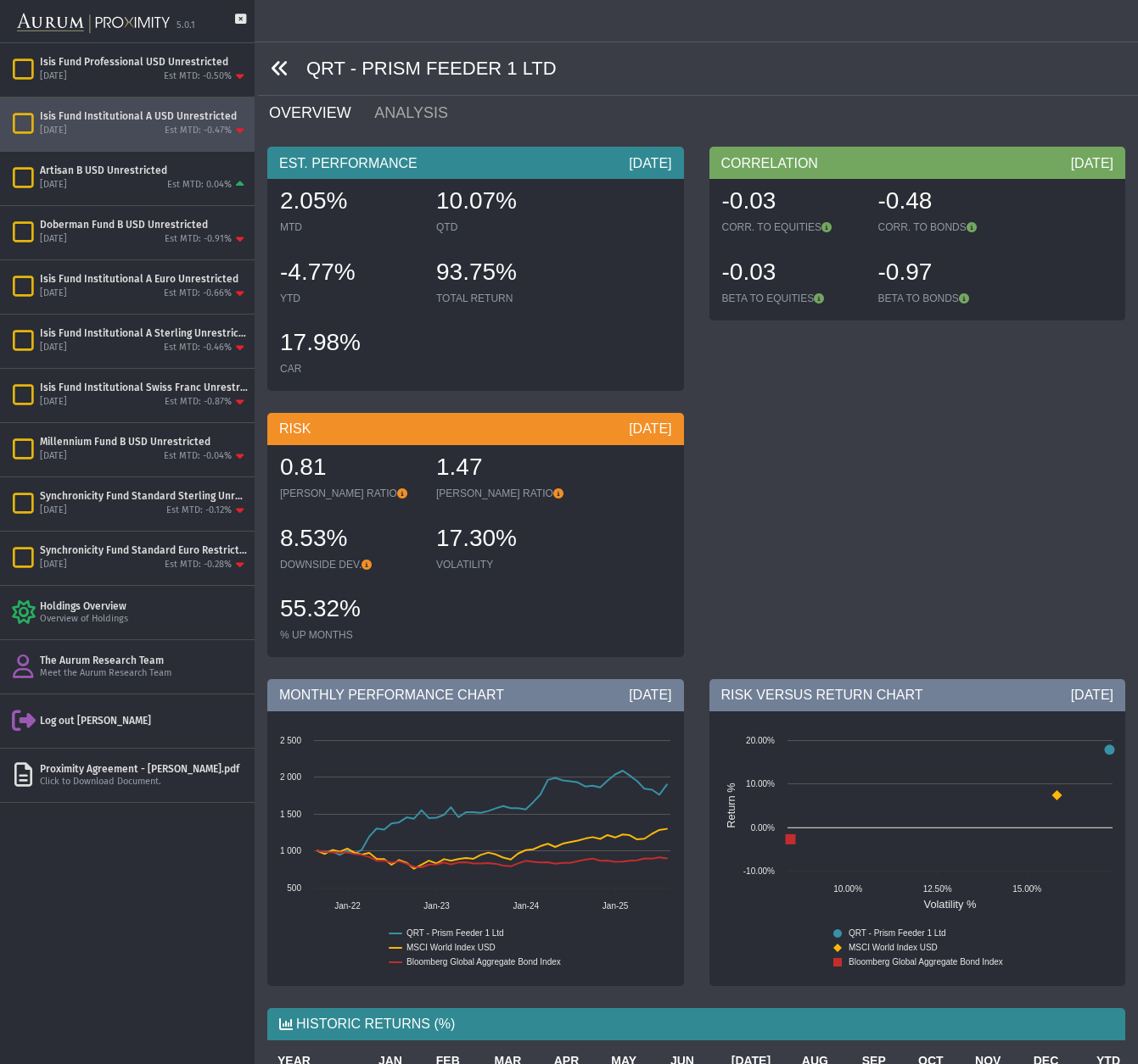
click at [279, 66] on icon at bounding box center [280, 69] width 19 height 19
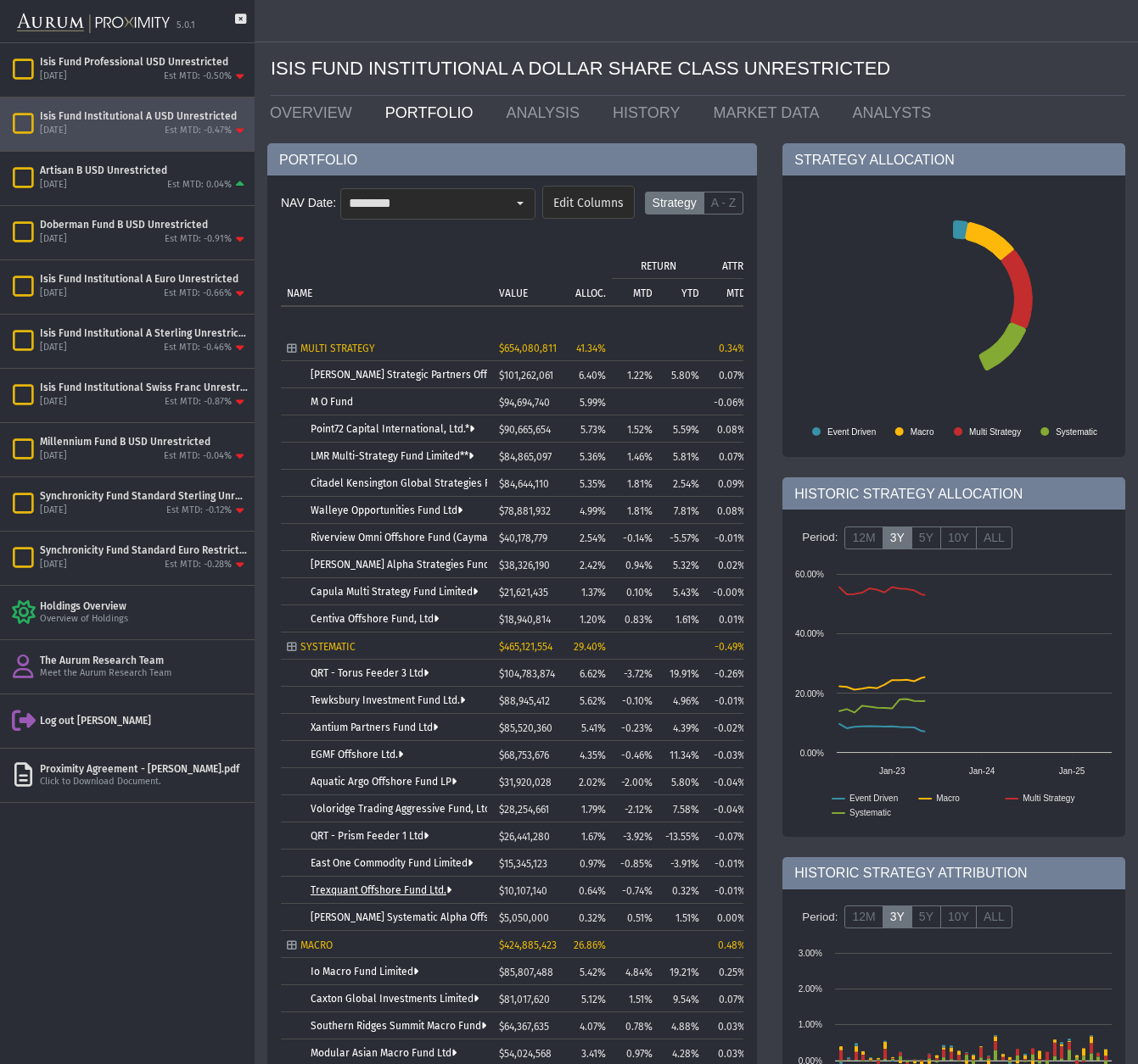
click at [405, 896] on link "Trexquant Offshore Fund Ltd." at bounding box center [381, 890] width 141 height 12
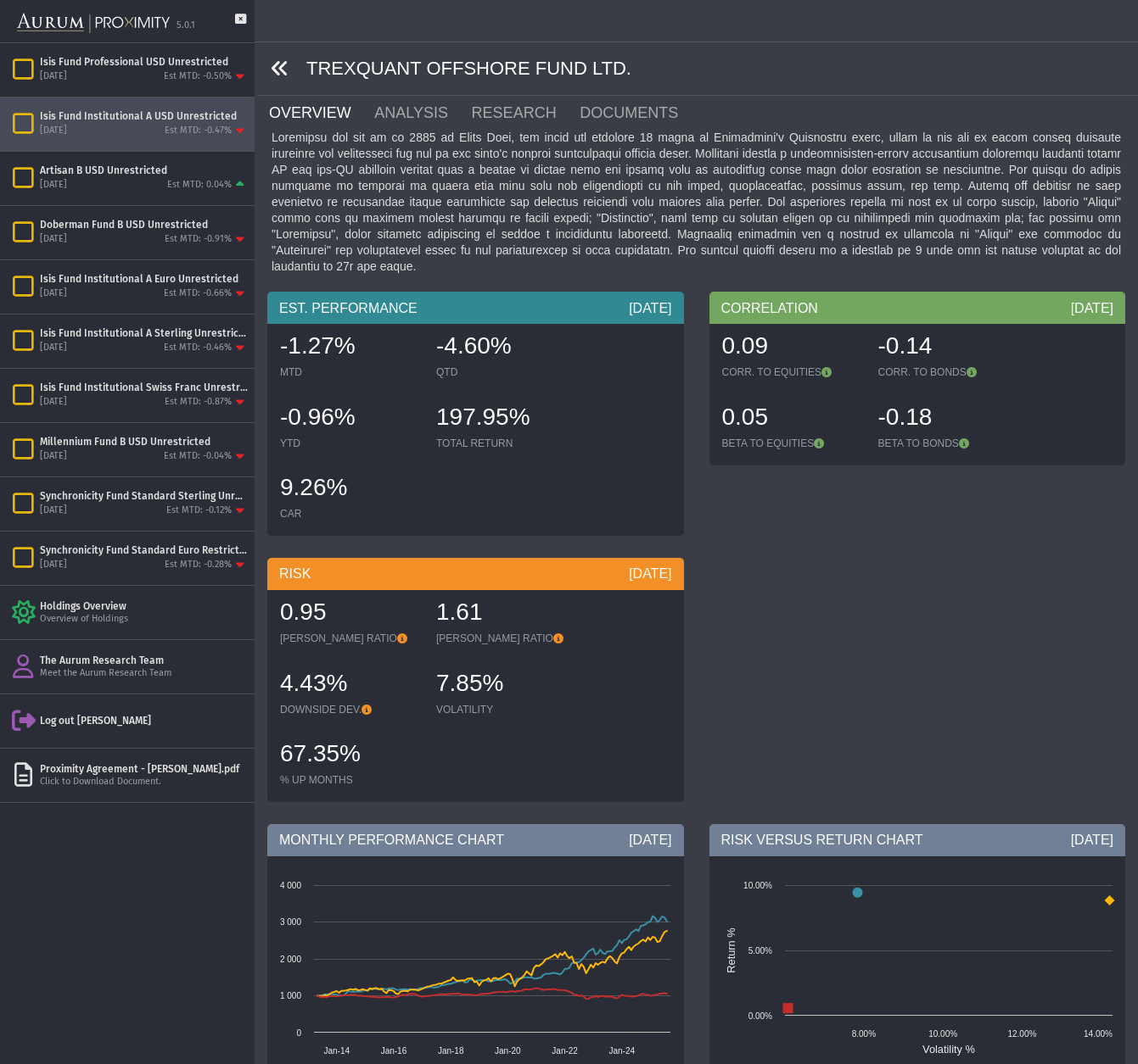
click at [280, 66] on icon at bounding box center [280, 69] width 19 height 19
drag, startPoint x: 280, startPoint y: 65, endPoint x: 273, endPoint y: 105, distance: 40.6
click at [280, 66] on icon at bounding box center [280, 69] width 19 height 19
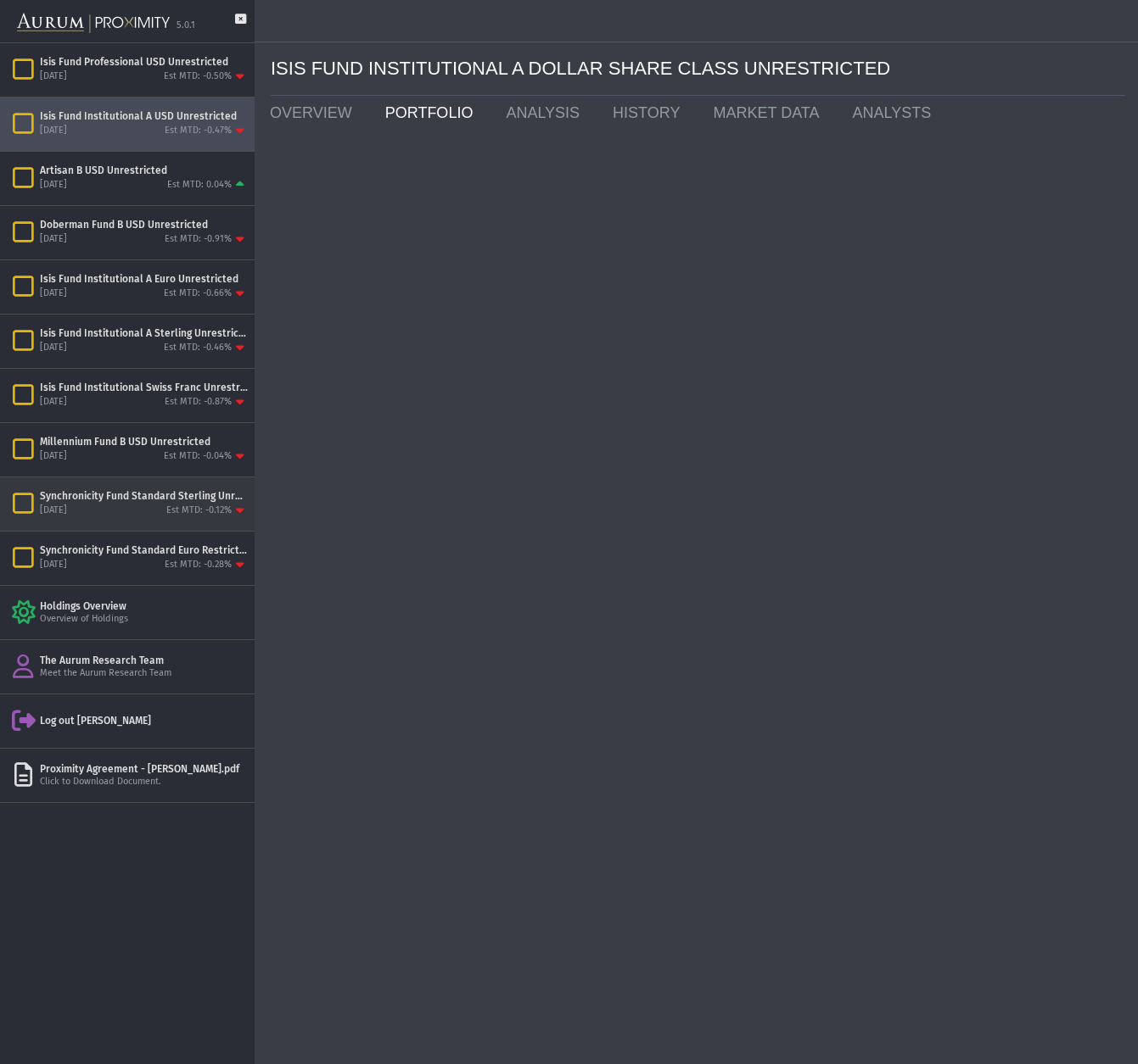
click at [132, 505] on div "[DATE] Est MTD: -0.12%" at bounding box center [144, 512] width 208 height 15
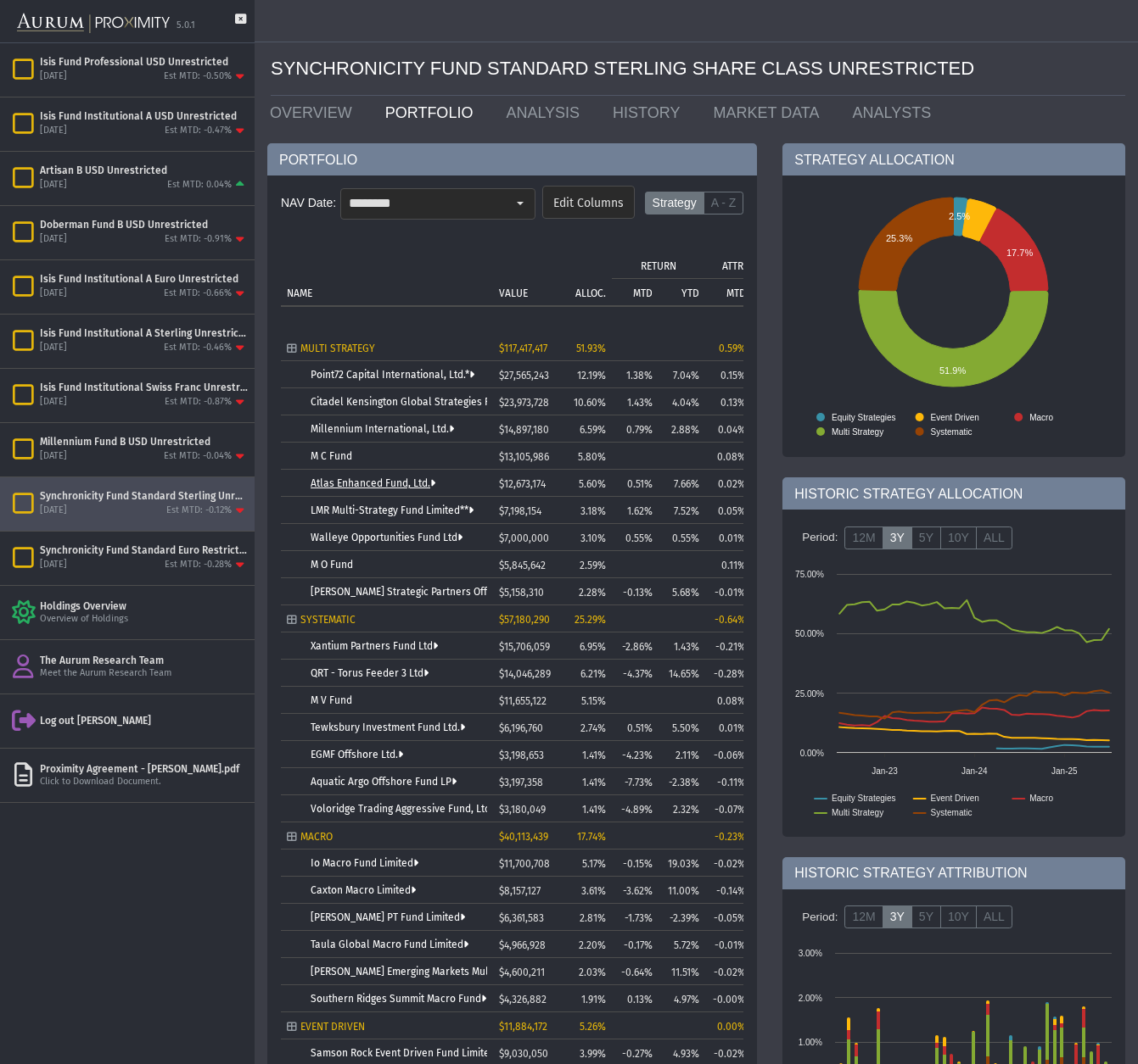
click at [368, 481] on link "Atlas Enhanced Fund, Ltd." at bounding box center [373, 483] width 125 height 12
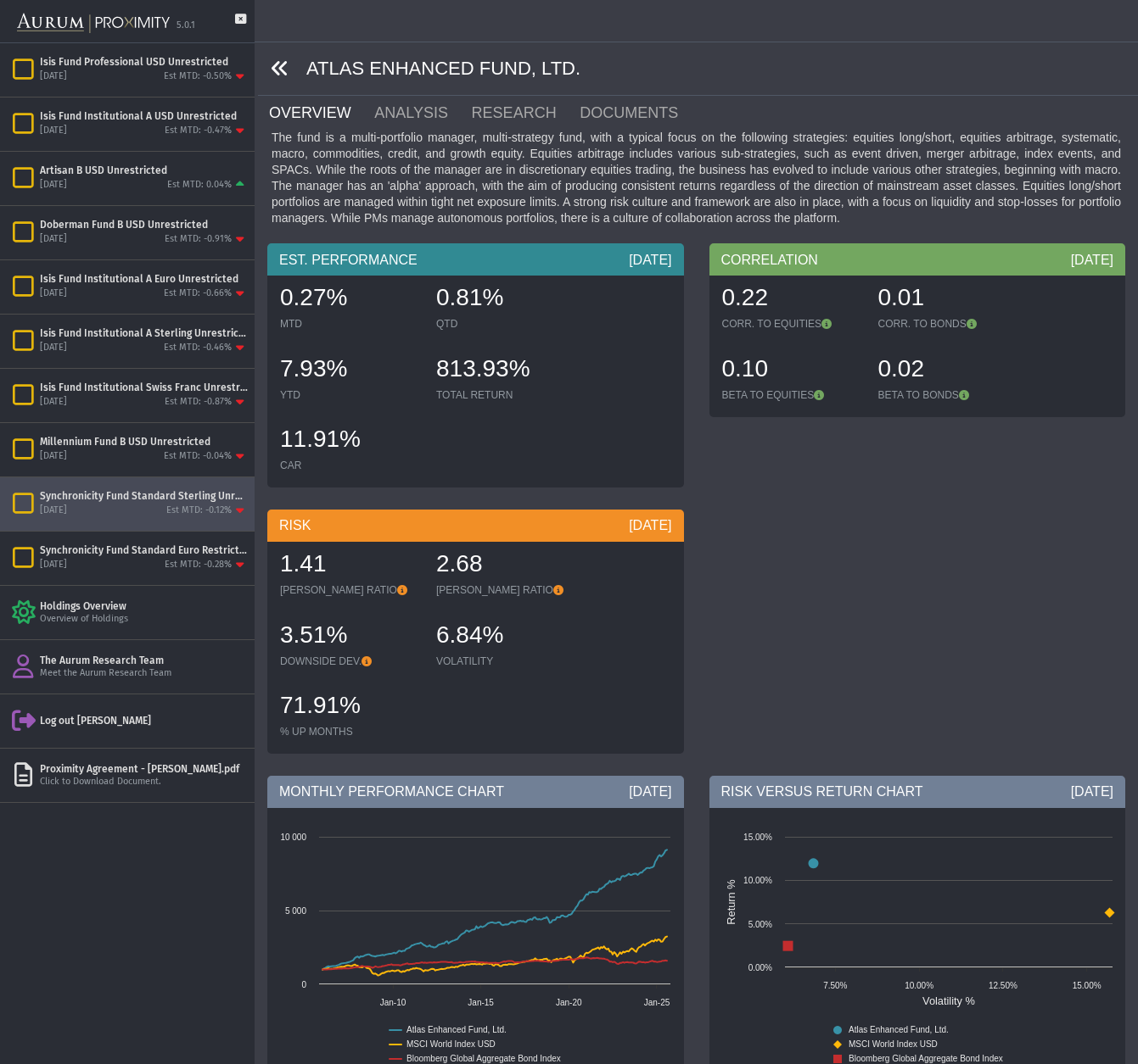
click at [280, 66] on icon at bounding box center [280, 69] width 19 height 19
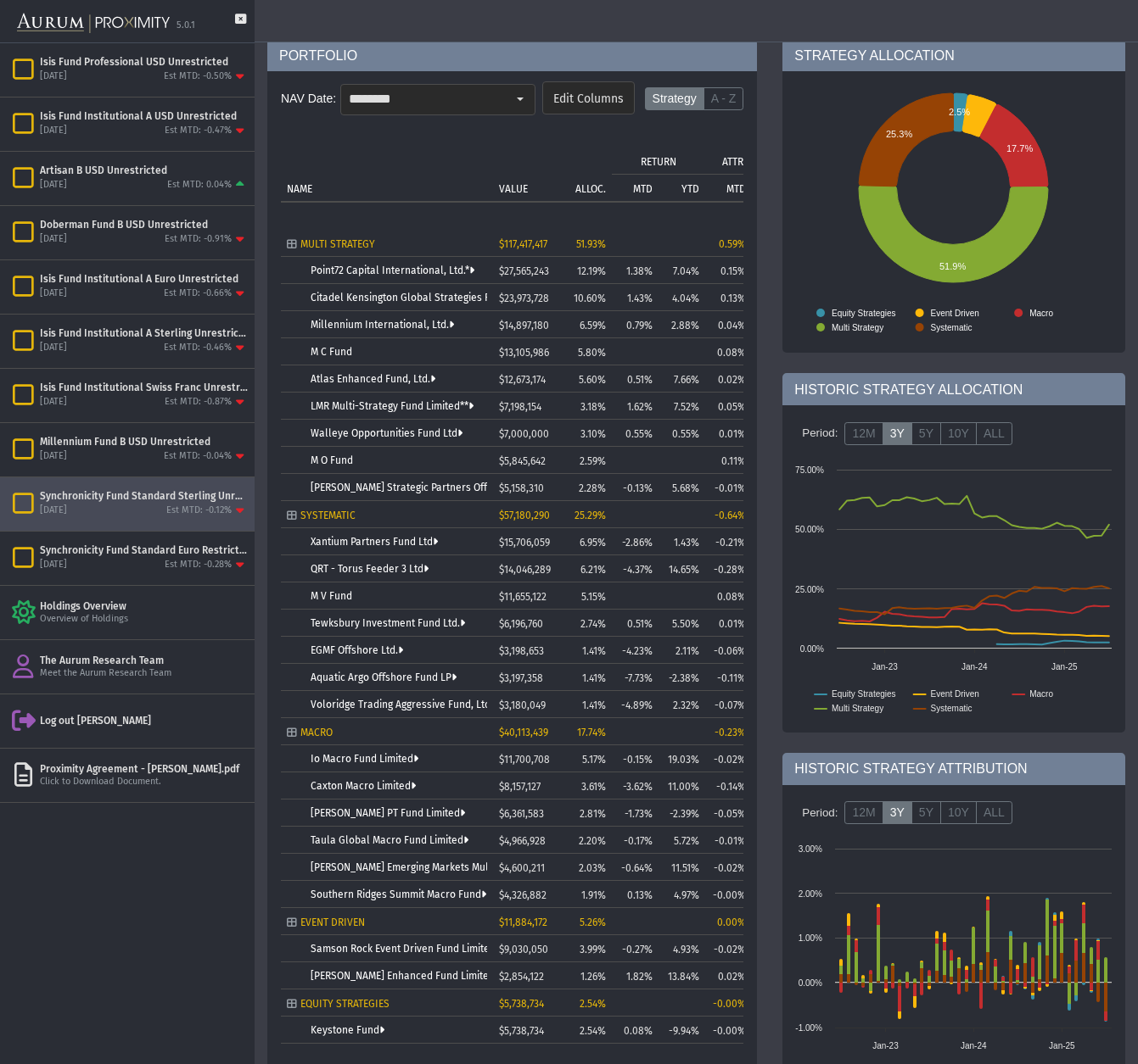
scroll to position [144, 0]
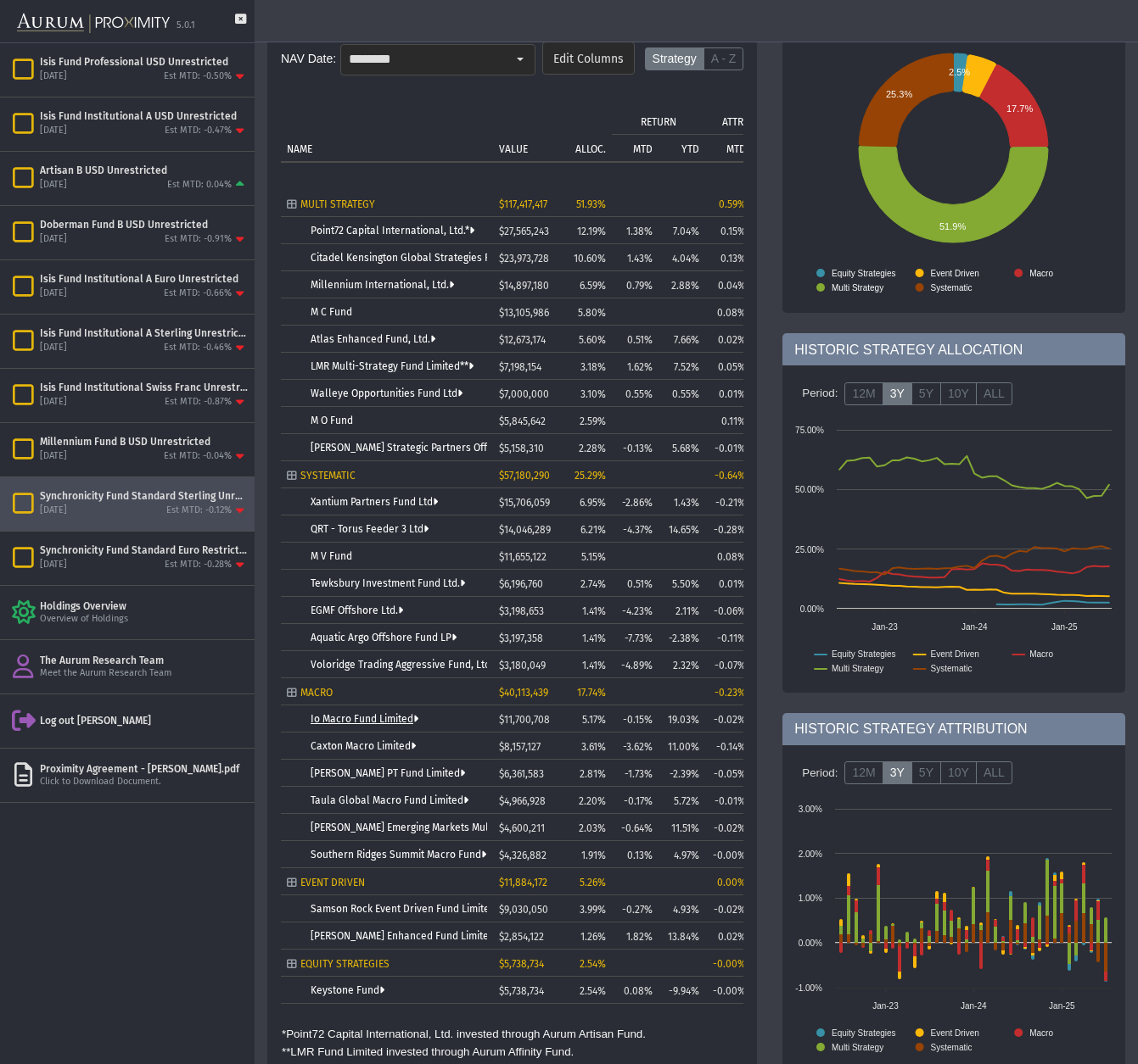
click at [368, 719] on link "Io Macro Fund Limited" at bounding box center [365, 719] width 108 height 12
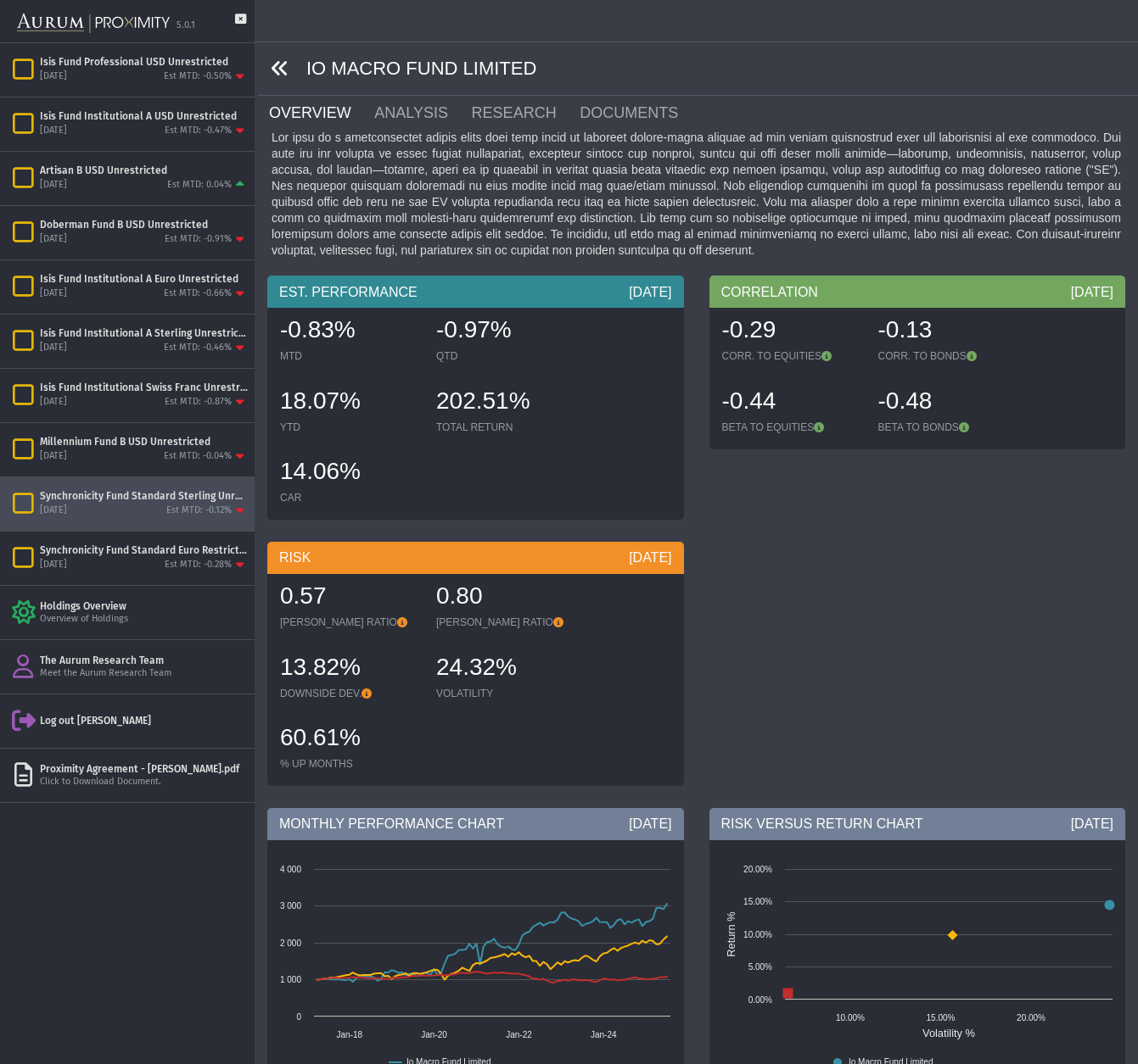
click at [280, 66] on icon at bounding box center [280, 69] width 19 height 19
